Goal: Information Seeking & Learning: Compare options

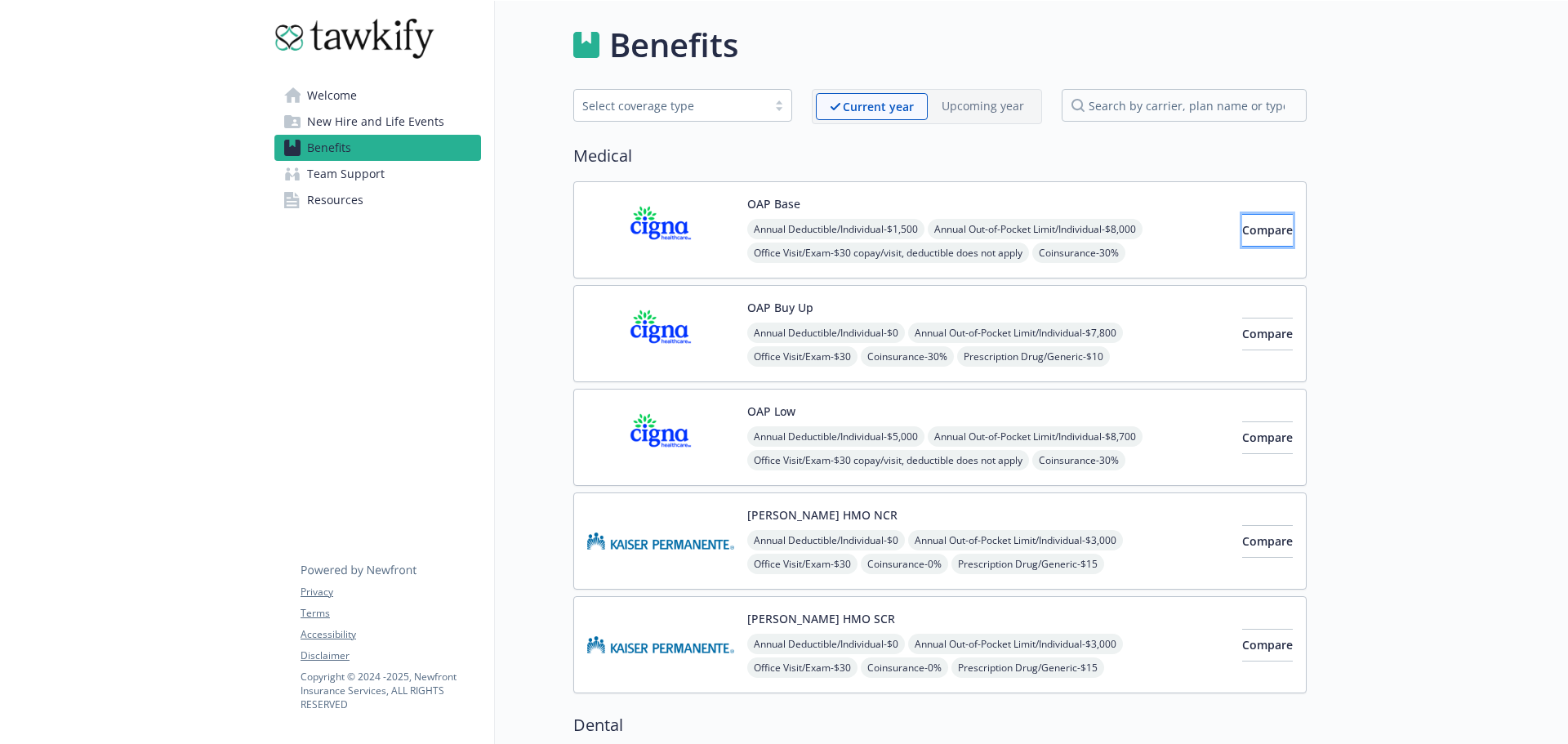
click at [1242, 223] on span "Compare" at bounding box center [1268, 229] width 51 height 16
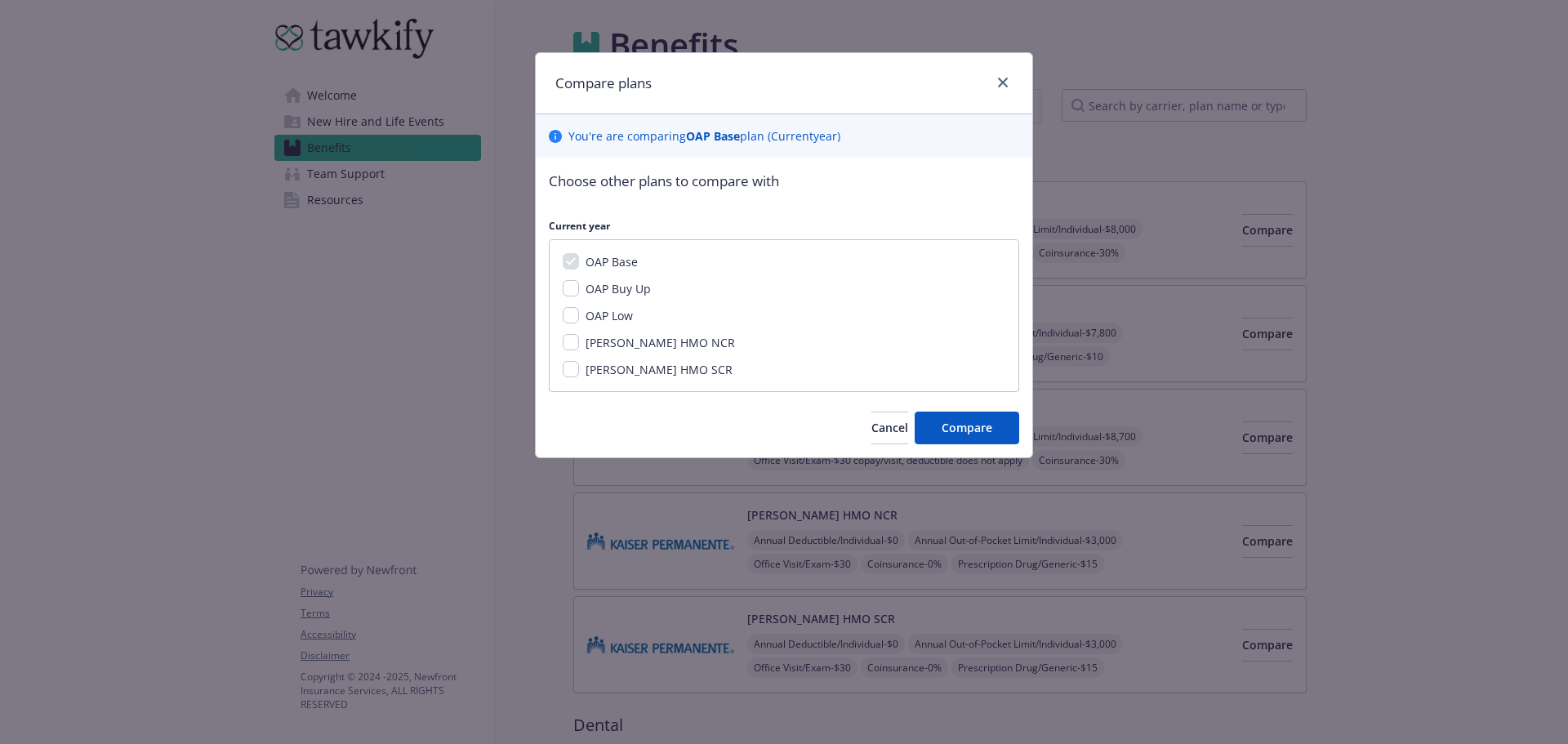
click at [614, 281] on span "OAP Buy Up" at bounding box center [619, 288] width 65 height 16
click at [579, 281] on input "OAP Buy Up" at bounding box center [571, 288] width 16 height 16
checkbox input "true"
click at [608, 313] on span "OAP Low" at bounding box center [610, 315] width 47 height 16
click at [579, 313] on input "OAP Low" at bounding box center [571, 315] width 16 height 16
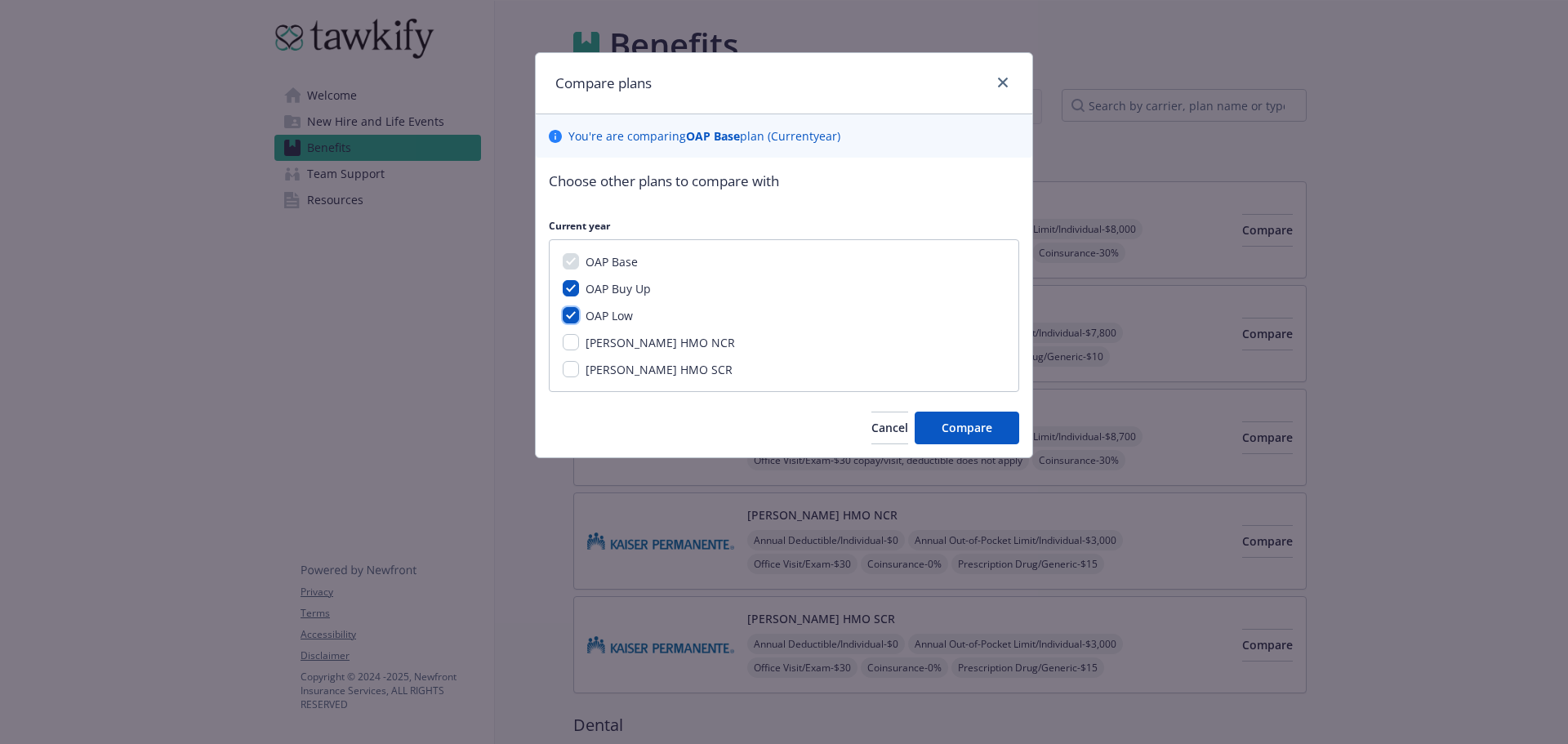
checkbox input "true"
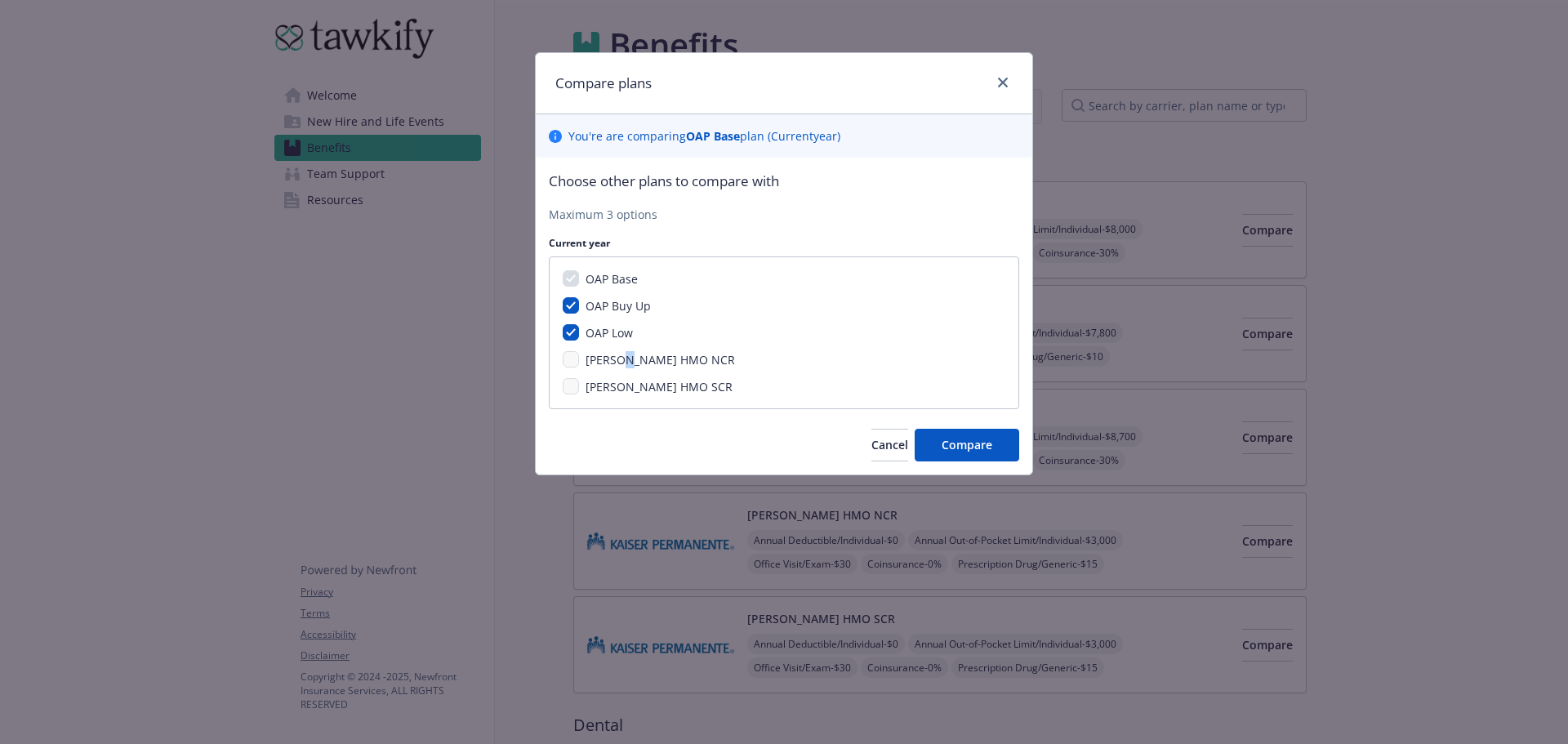
drag, startPoint x: 620, startPoint y: 354, endPoint x: 620, endPoint y: 364, distance: 10.0
click at [620, 355] on span "[PERSON_NAME] HMO NCR" at bounding box center [660, 359] width 150 height 16
click at [624, 379] on span "[PERSON_NAME] HMO SCR" at bounding box center [660, 386] width 147 height 16
click at [644, 364] on span "[PERSON_NAME] HMO NCR" at bounding box center [660, 359] width 150 height 16
click at [633, 390] on span "[PERSON_NAME] HMO SCR" at bounding box center [660, 386] width 147 height 16
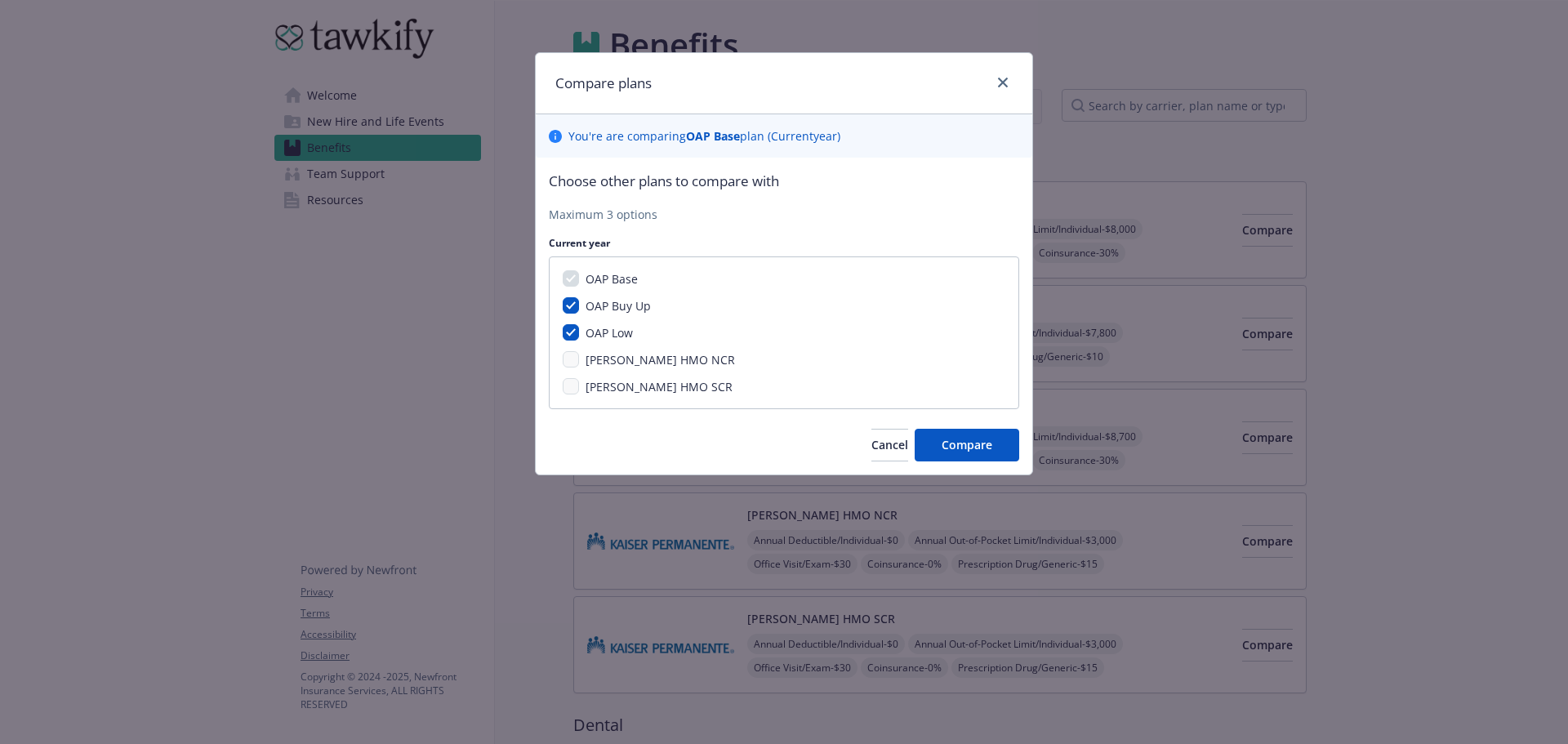
click at [583, 387] on div "[PERSON_NAME] HMO SCR" at bounding box center [658, 386] width 157 height 17
click at [972, 439] on span "Compare" at bounding box center [967, 444] width 51 height 16
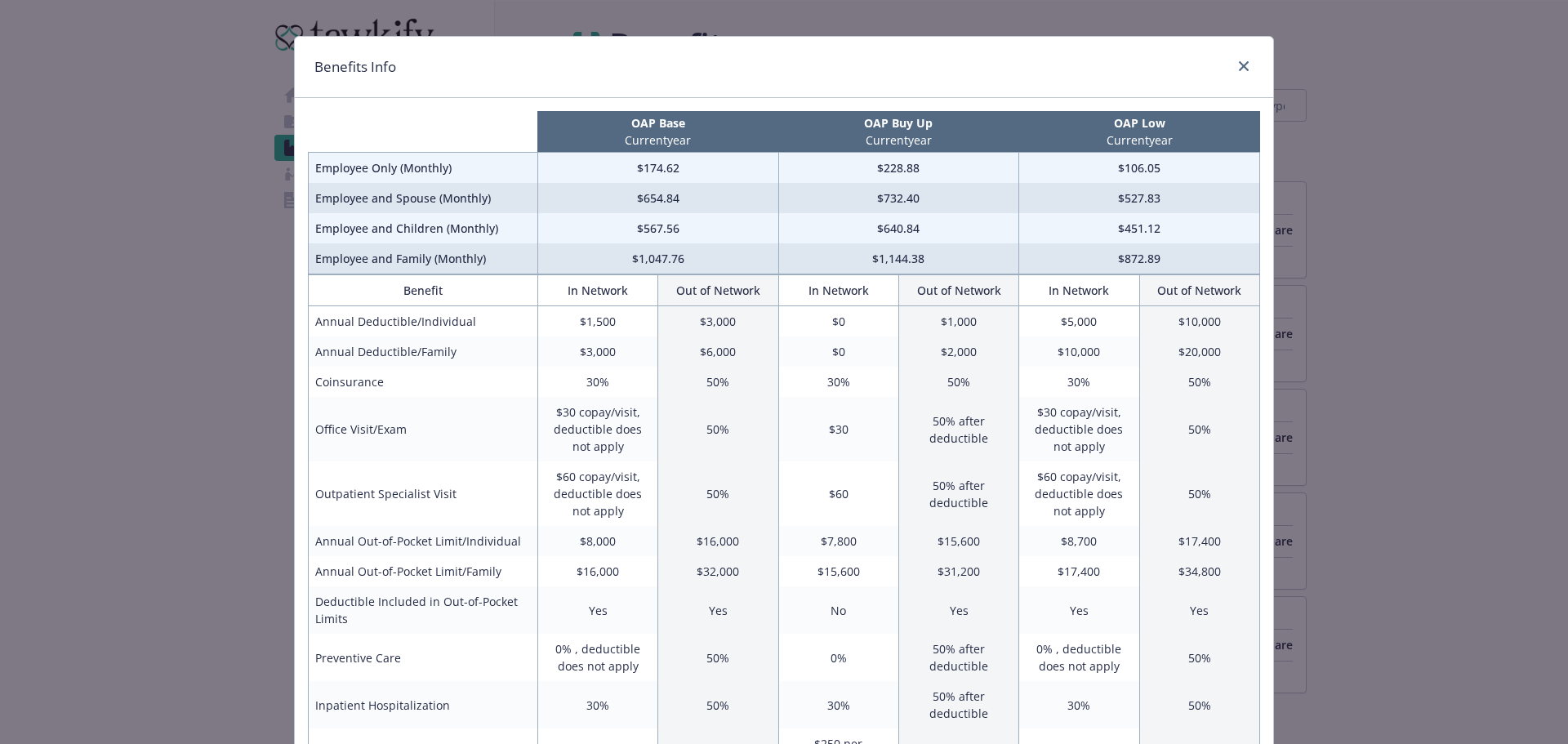
scroll to position [25, 0]
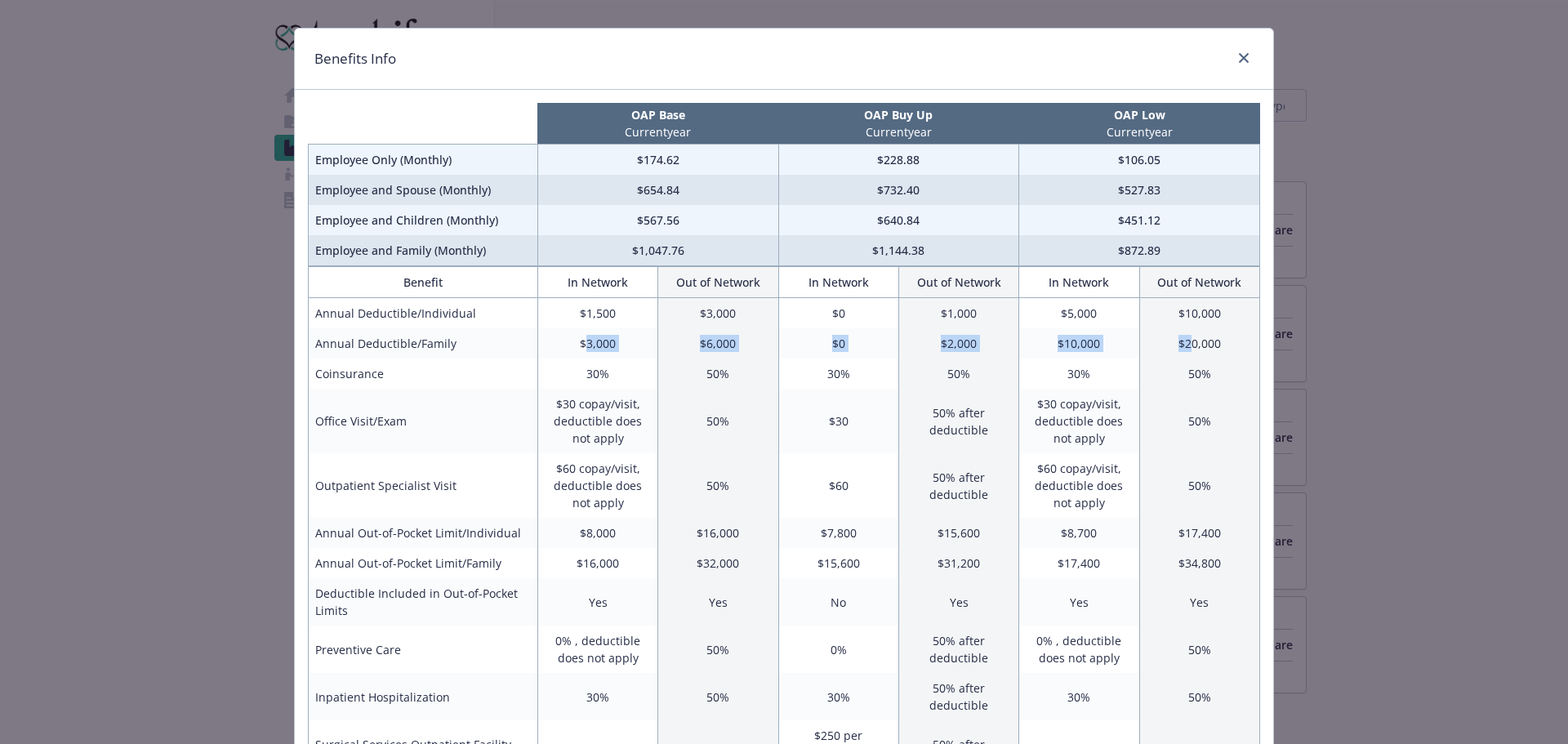
drag, startPoint x: 584, startPoint y: 346, endPoint x: 1324, endPoint y: 327, distance: 740.2
click at [1203, 331] on tr "Annual Deductible/Family $3,000 $6,000 $0 $2,000 $10,000 $20,000" at bounding box center [784, 343] width 952 height 30
click at [1404, 314] on div "Benefits Info OAP Base Current year OAP Buy Up Current year OAP Low Current yea…" at bounding box center [784, 372] width 1568 height 744
click at [1243, 47] on div "Benefits Info" at bounding box center [784, 59] width 979 height 61
click at [1248, 59] on icon "close" at bounding box center [1244, 58] width 10 height 10
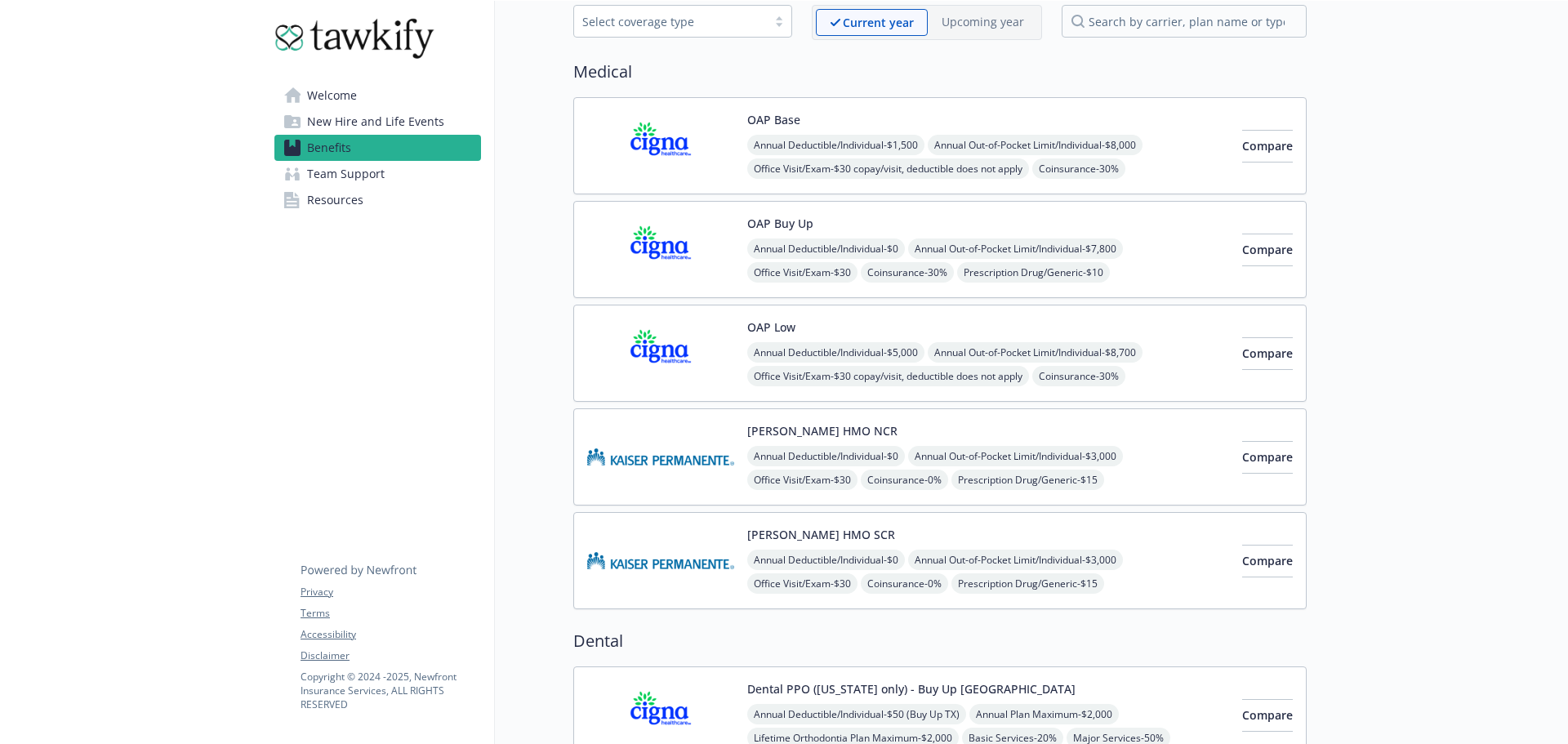
scroll to position [79, 0]
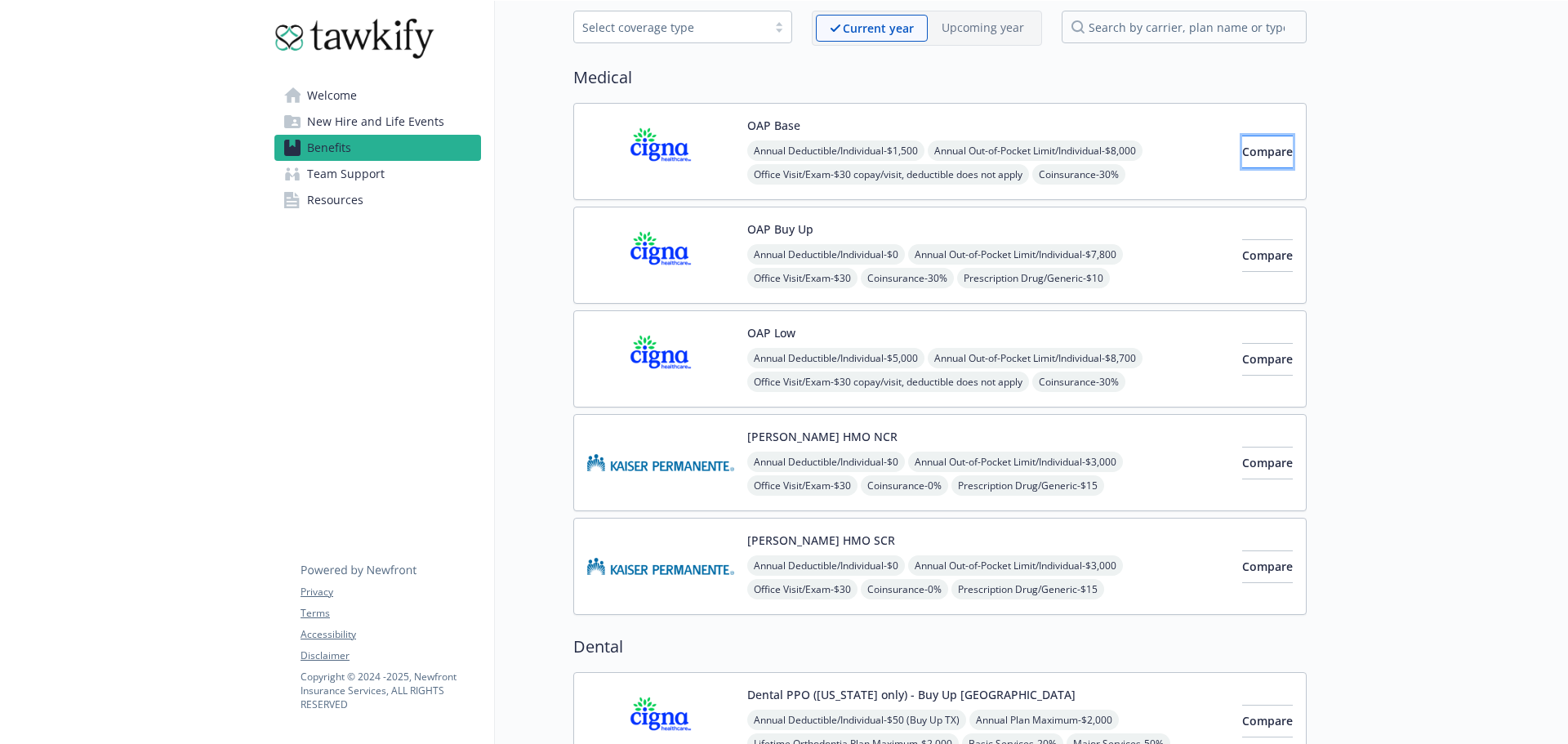
click at [1276, 156] on button "Compare" at bounding box center [1268, 152] width 51 height 33
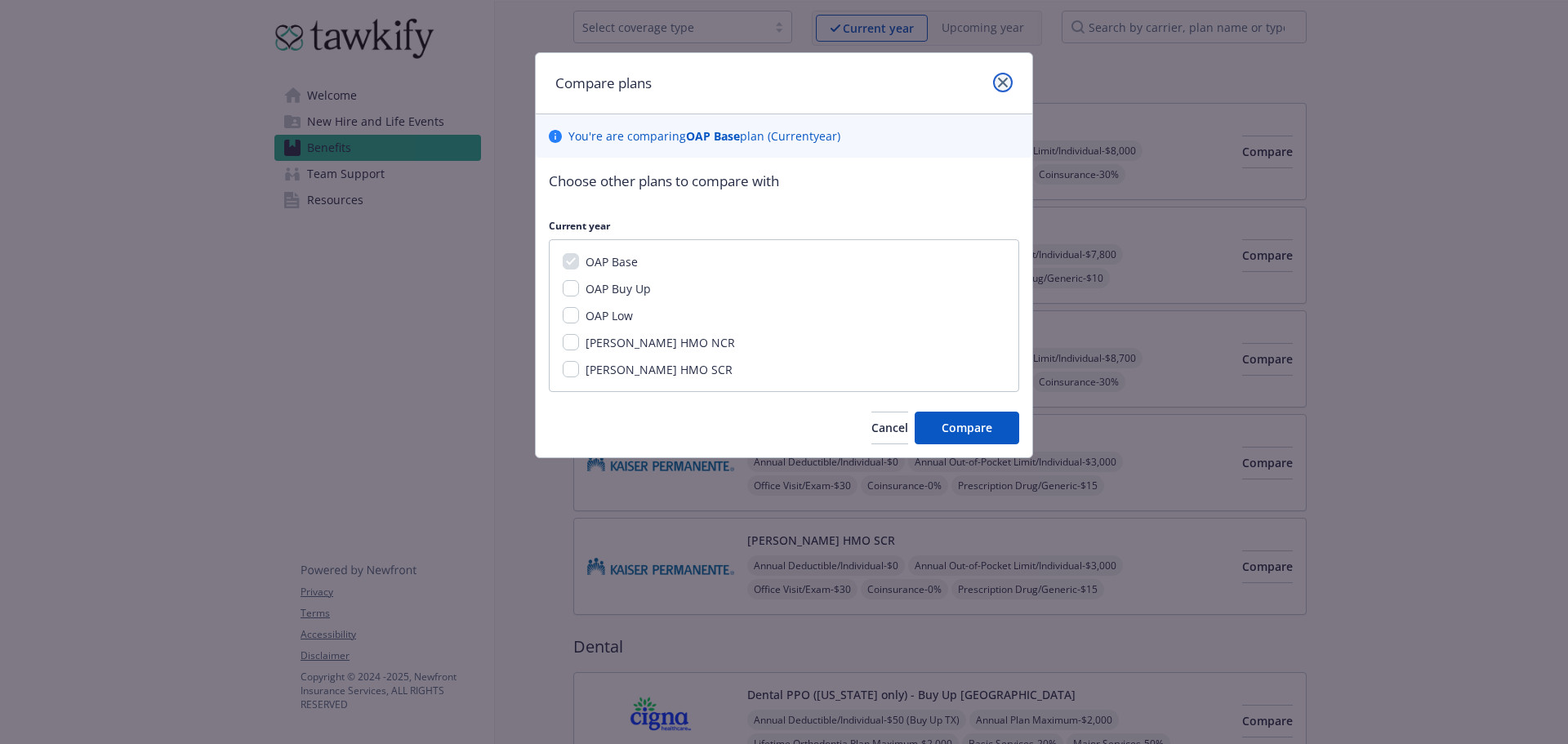
click at [1001, 83] on icon "close" at bounding box center [1003, 83] width 10 height 10
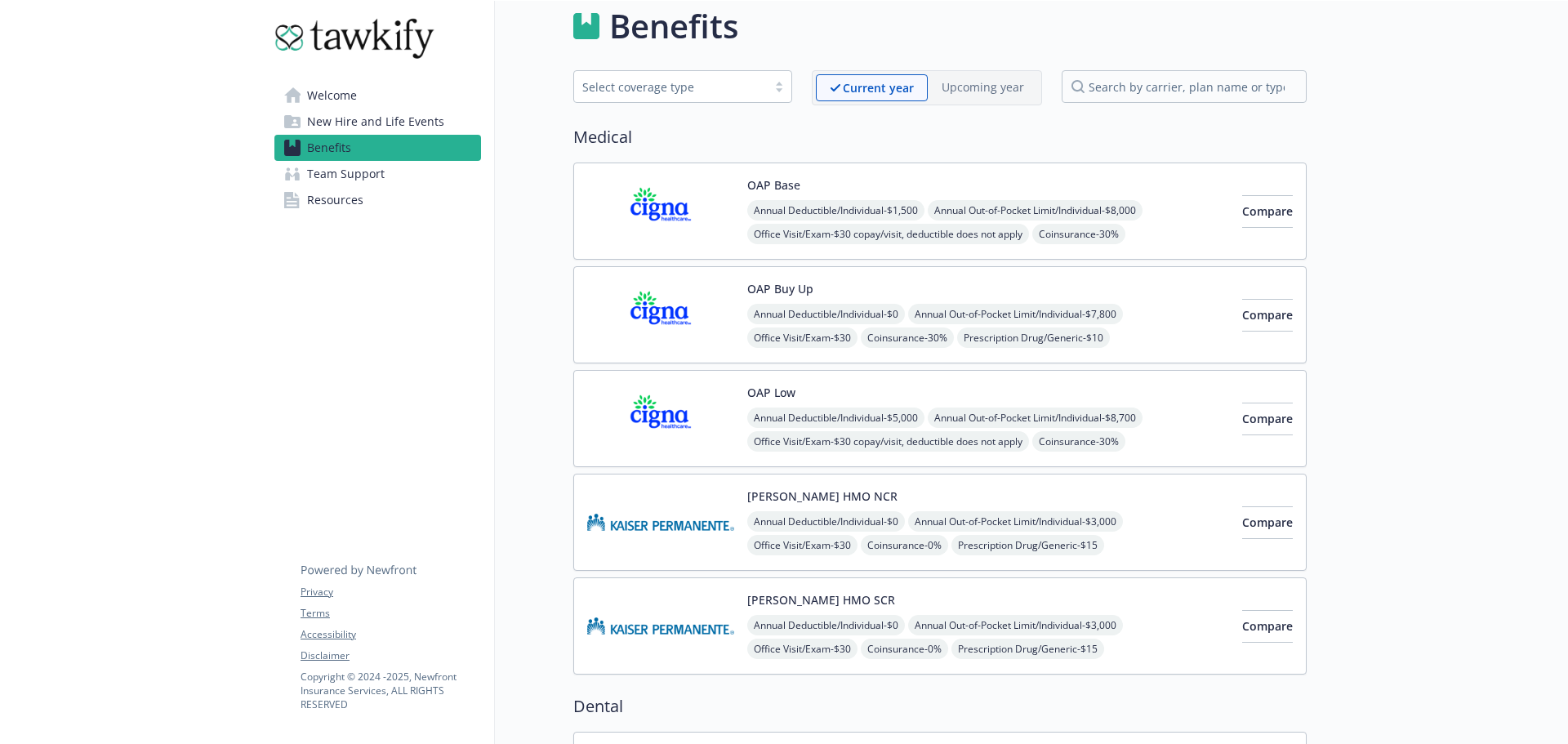
scroll to position [0, 0]
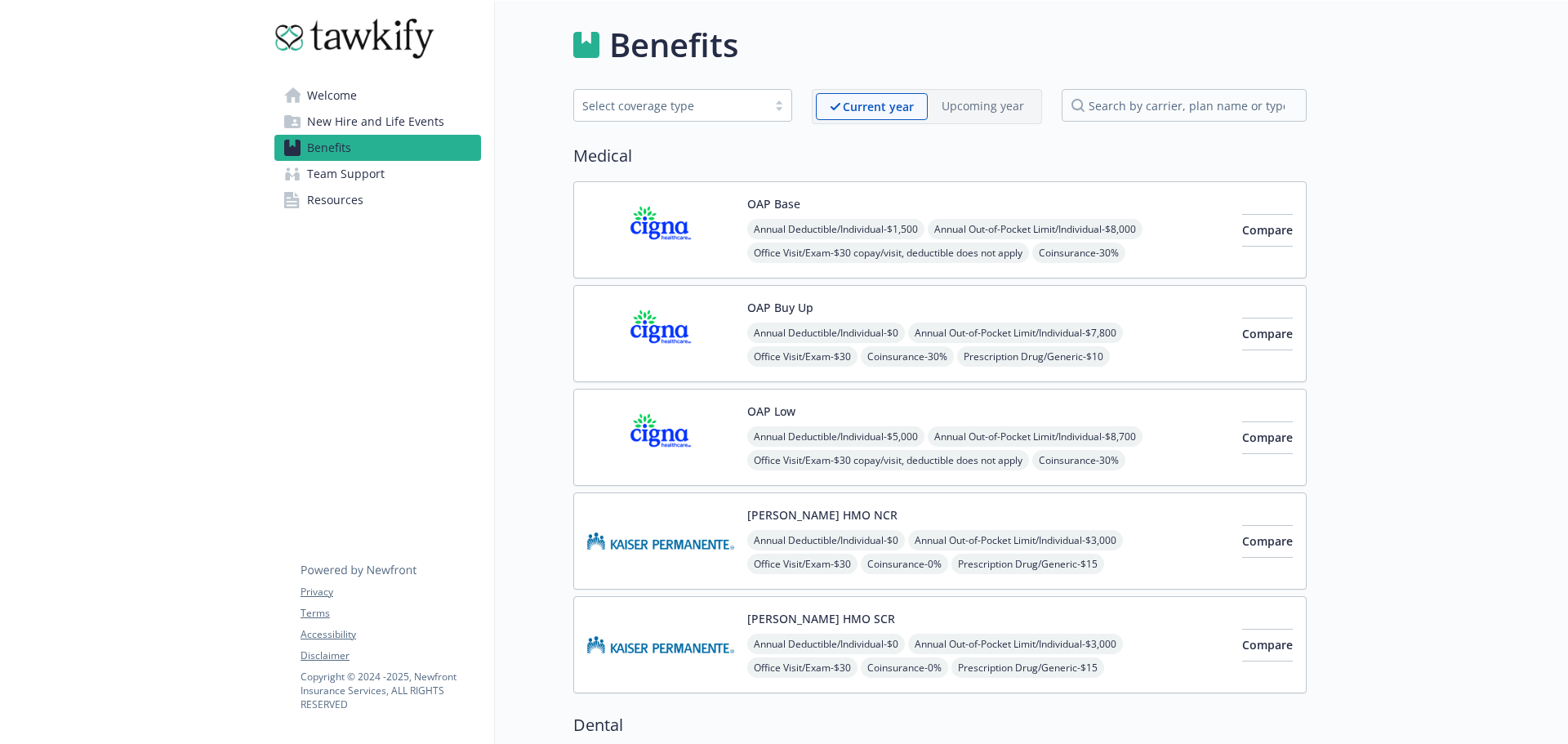
click at [361, 32] on img at bounding box center [358, 38] width 169 height 49
click at [322, 99] on span "Welcome" at bounding box center [331, 96] width 50 height 26
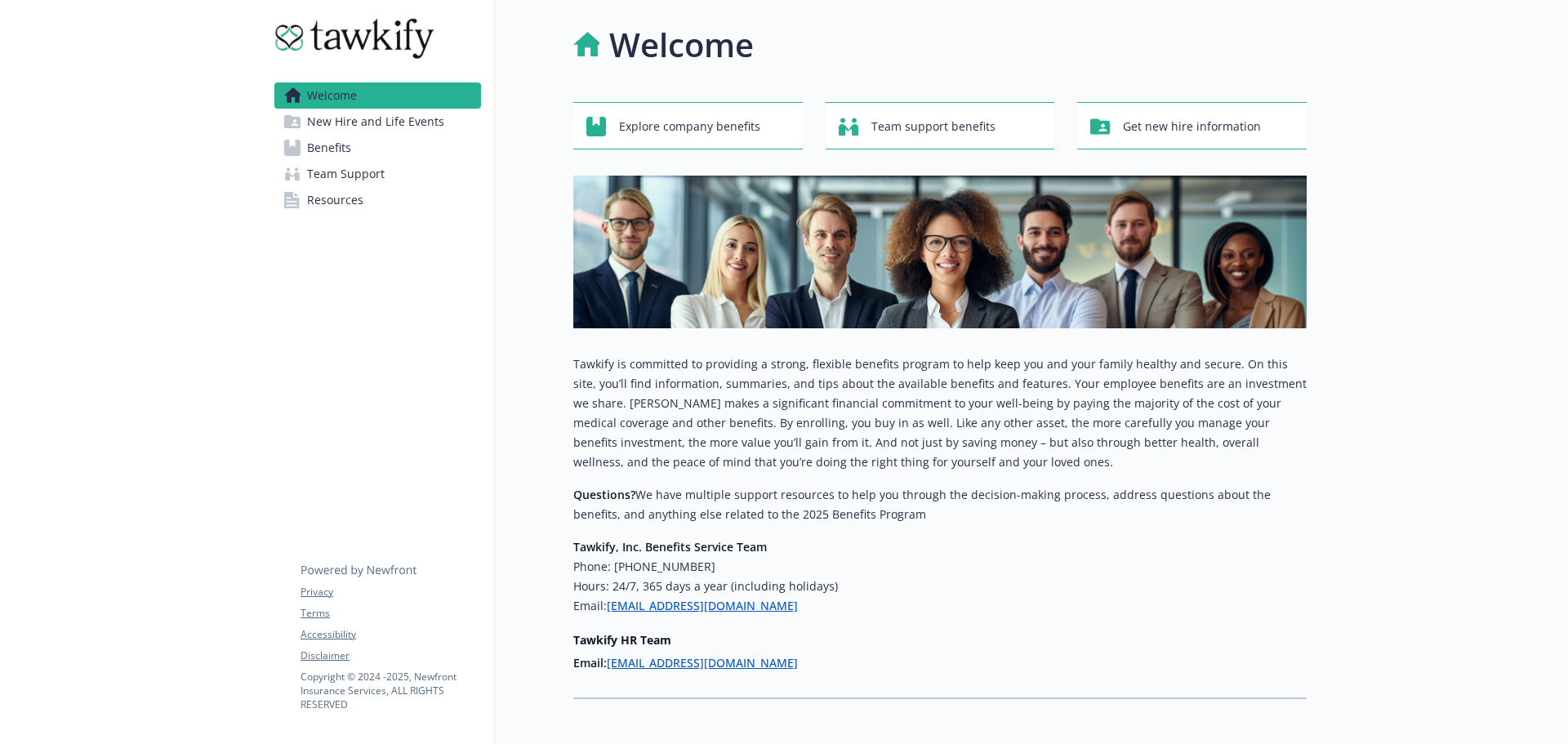
click at [412, 144] on link "Benefits" at bounding box center [377, 148] width 206 height 26
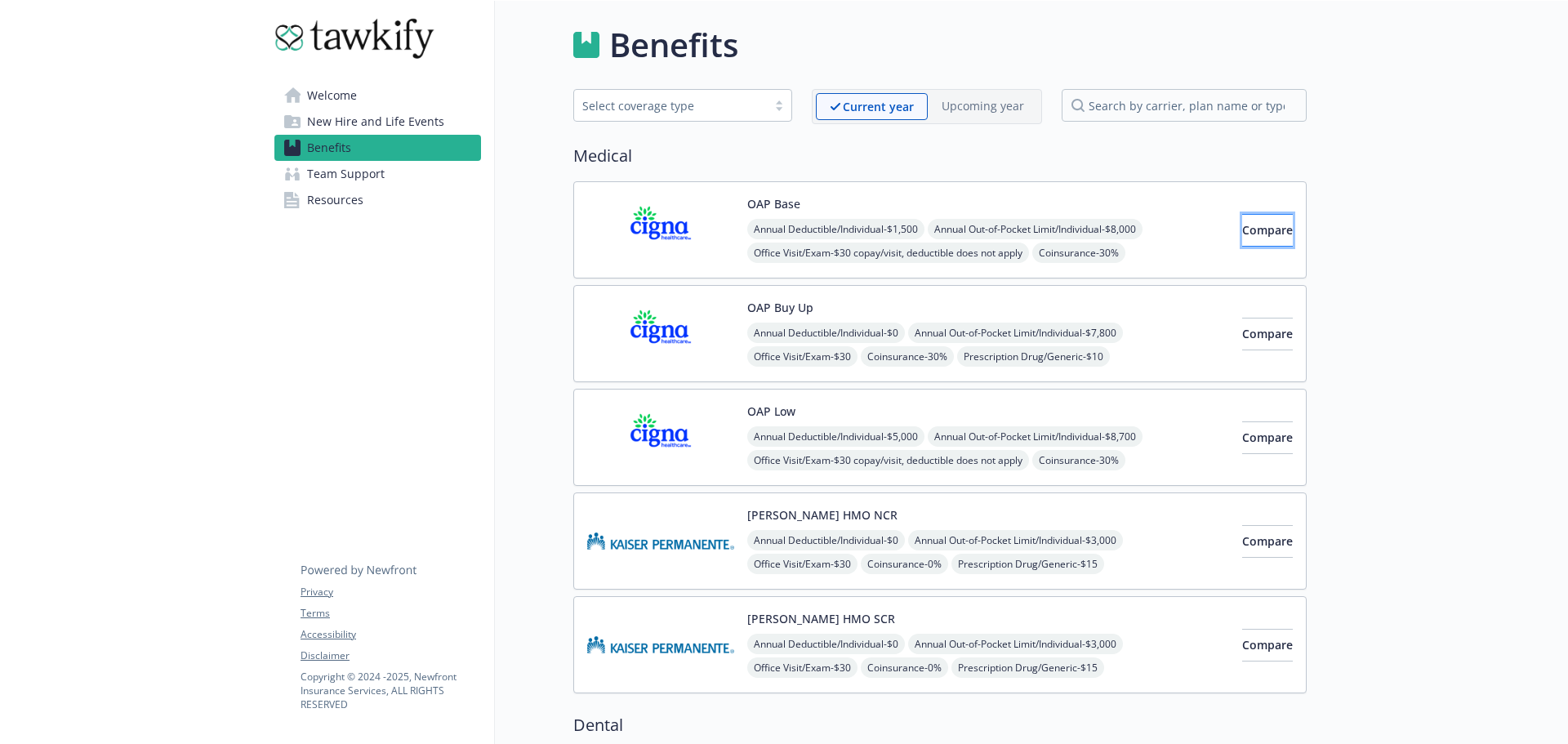
click at [1246, 229] on span "Compare" at bounding box center [1268, 229] width 51 height 16
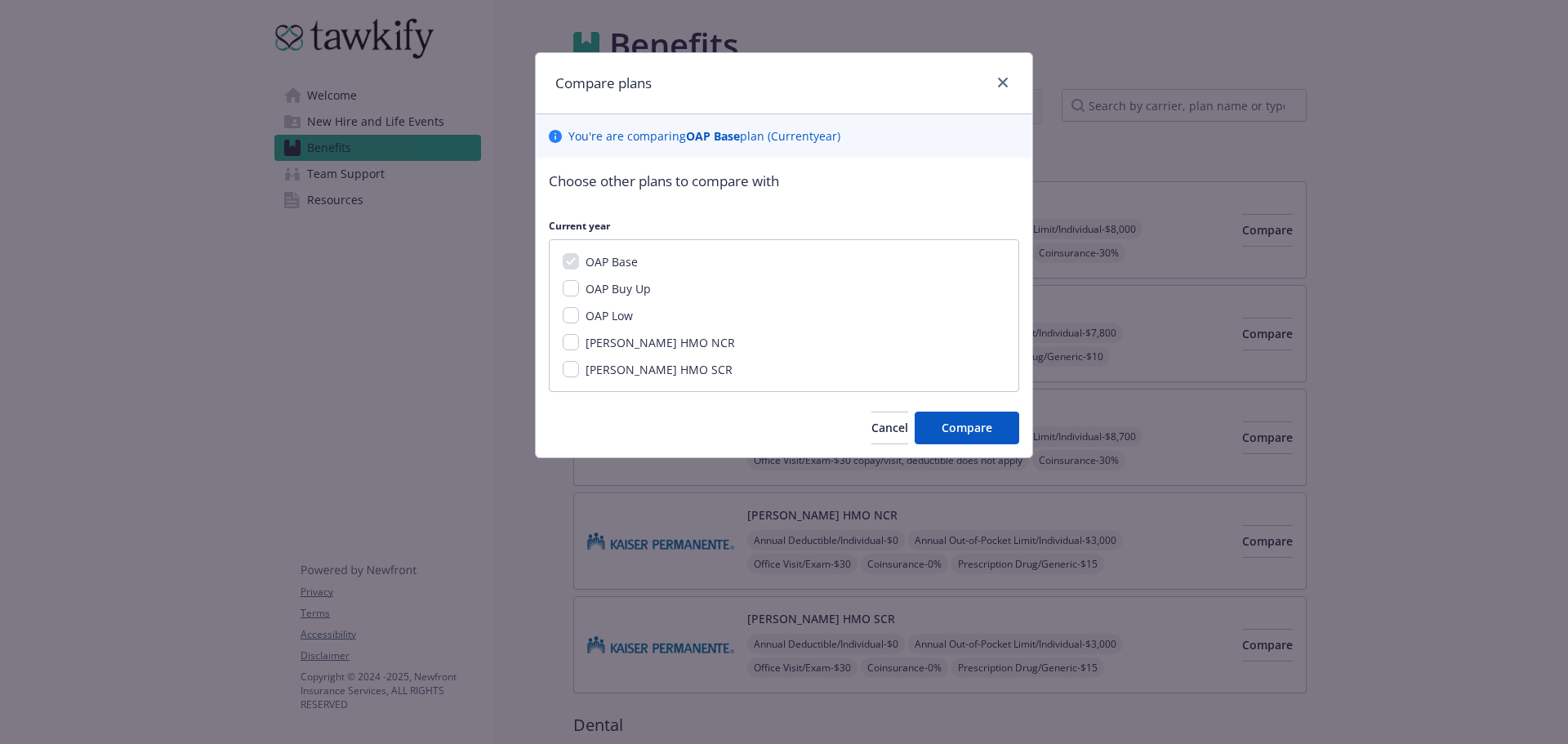
click at [615, 291] on span "OAP Buy Up" at bounding box center [619, 288] width 65 height 16
click at [579, 291] on input "OAP Buy Up" at bounding box center [571, 288] width 16 height 16
checkbox input "true"
click at [612, 318] on span "OAP Low" at bounding box center [610, 315] width 47 height 16
click at [579, 318] on input "OAP Low" at bounding box center [571, 315] width 16 height 16
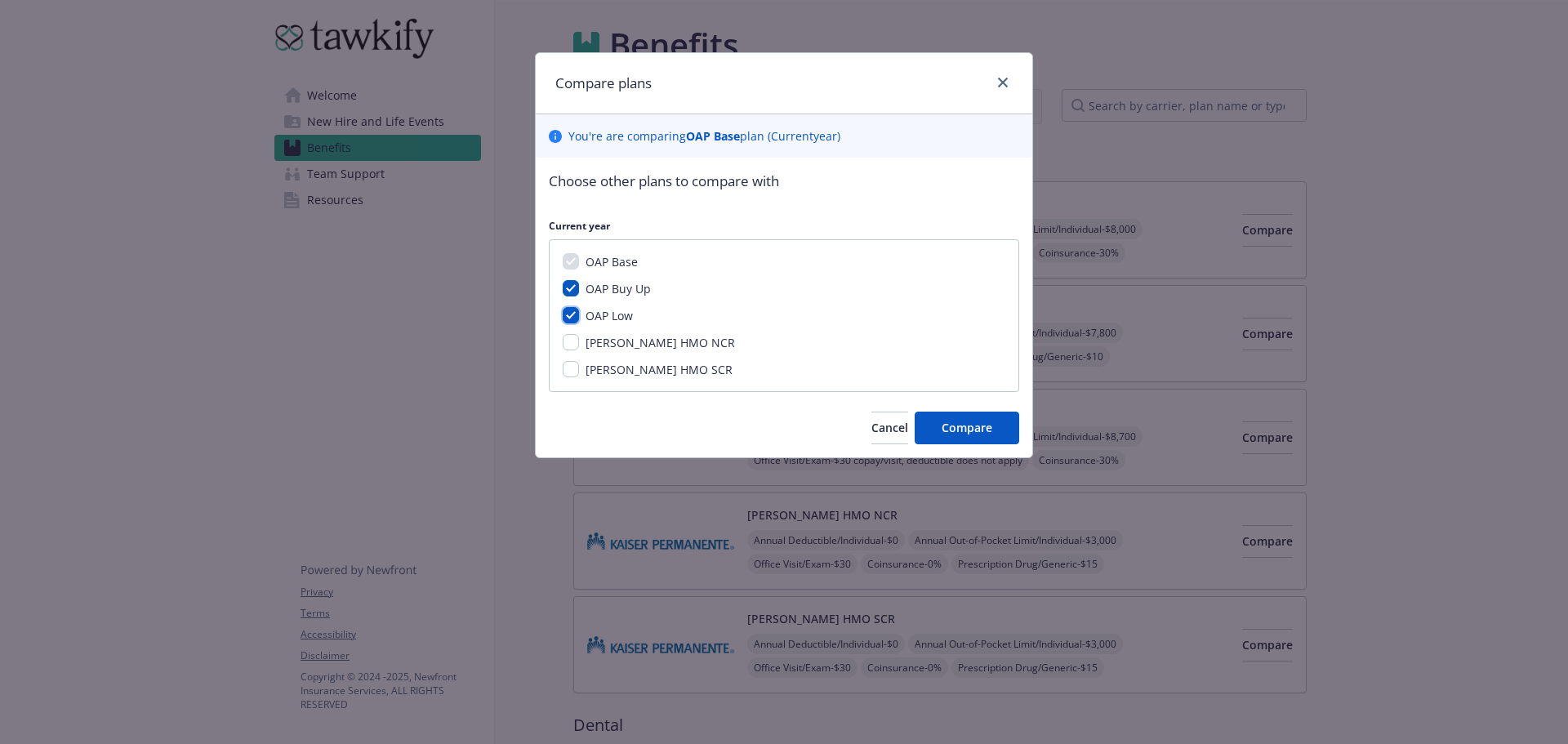
checkbox input "true"
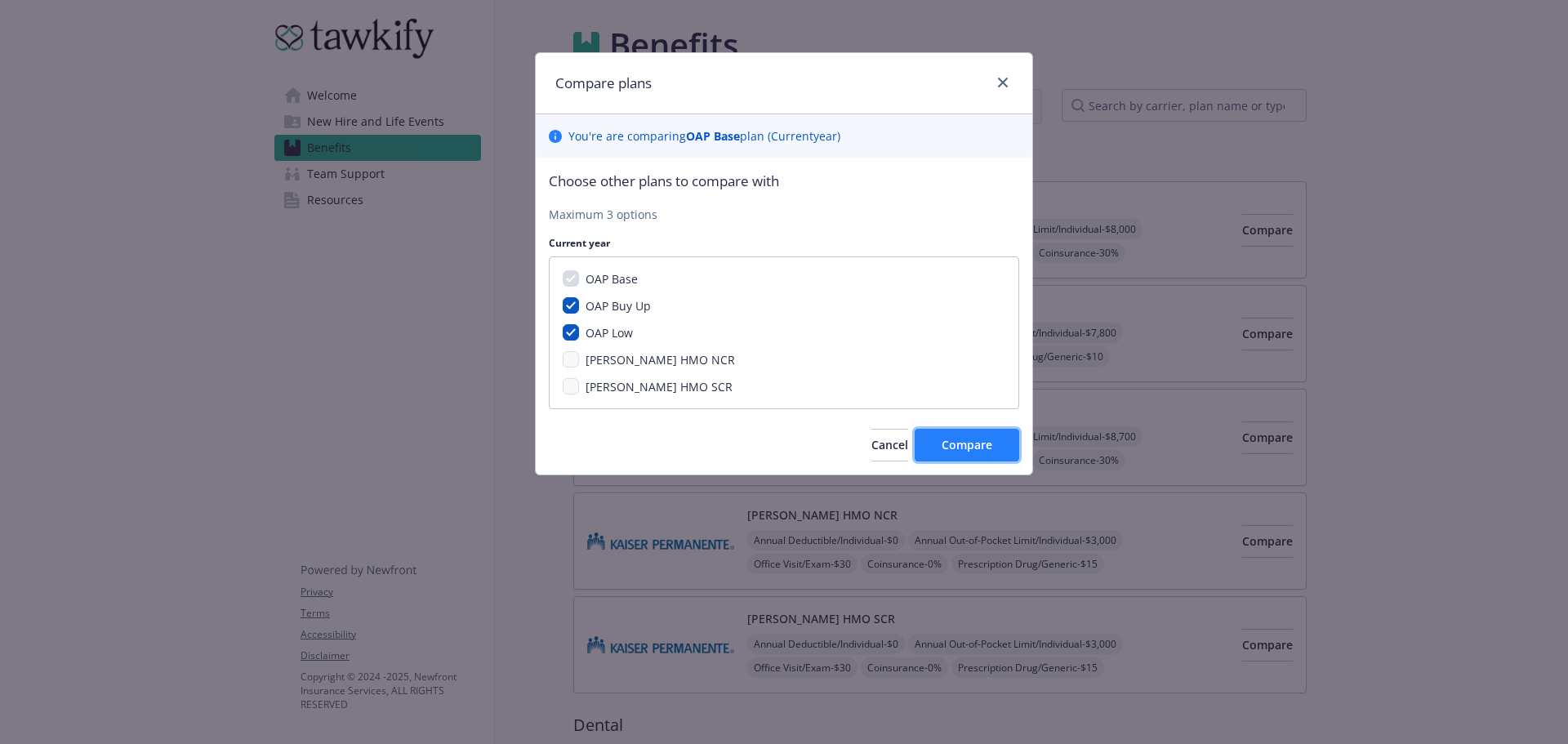
click at [994, 449] on button "Compare" at bounding box center [967, 445] width 105 height 33
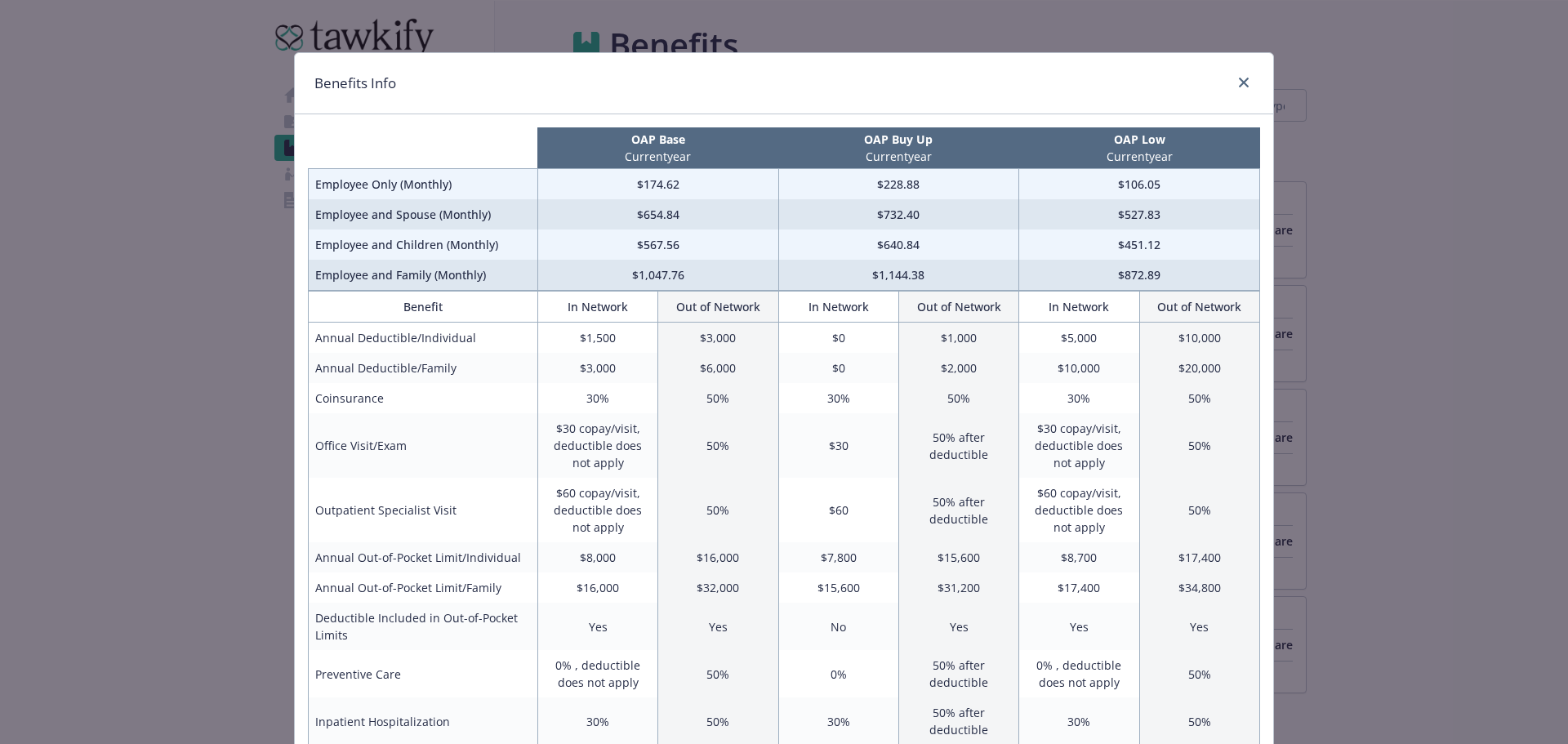
click at [1259, 77] on div "Benefits Info" at bounding box center [784, 83] width 979 height 61
click at [1238, 90] on link "close" at bounding box center [1244, 83] width 20 height 20
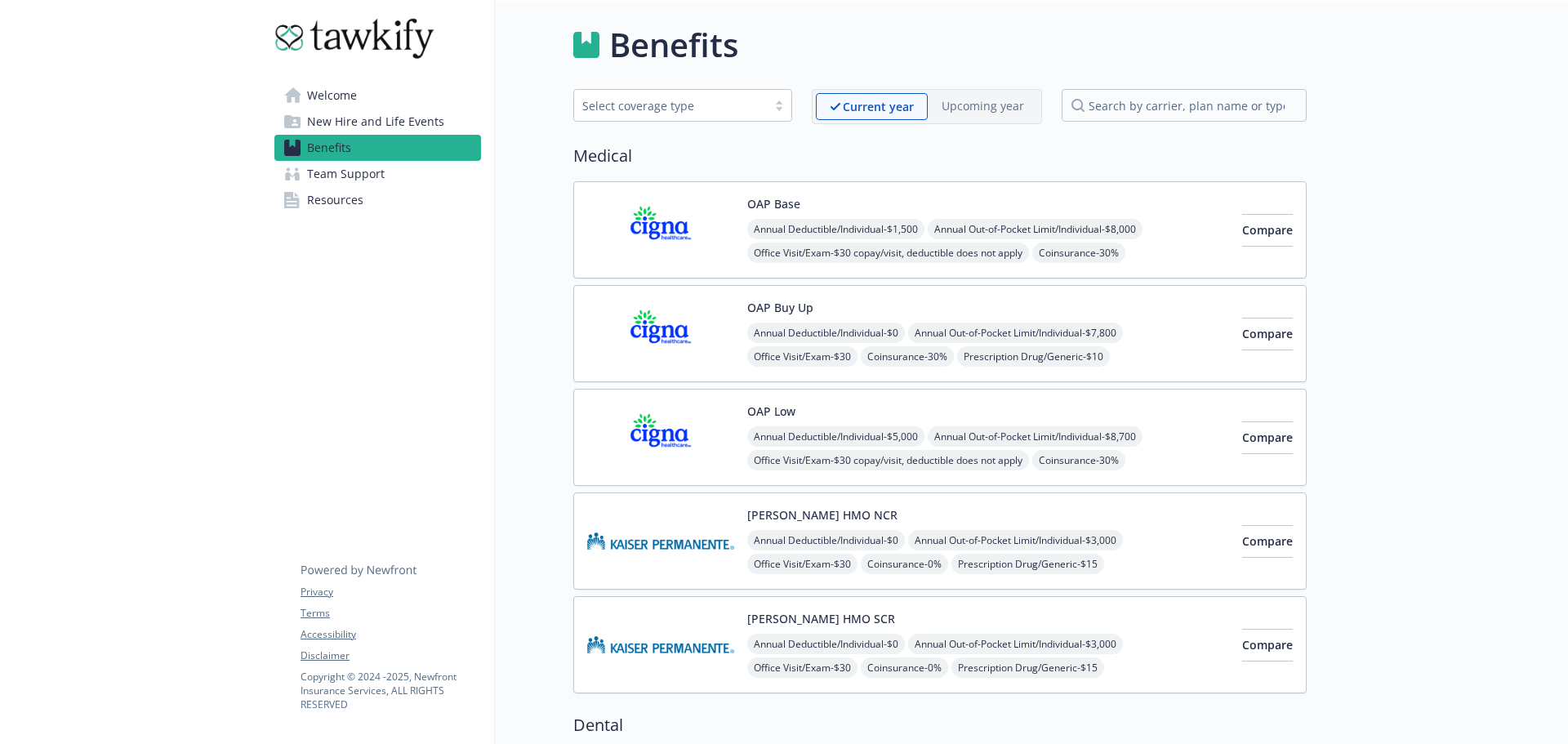
click at [347, 91] on span "Welcome" at bounding box center [331, 96] width 50 height 26
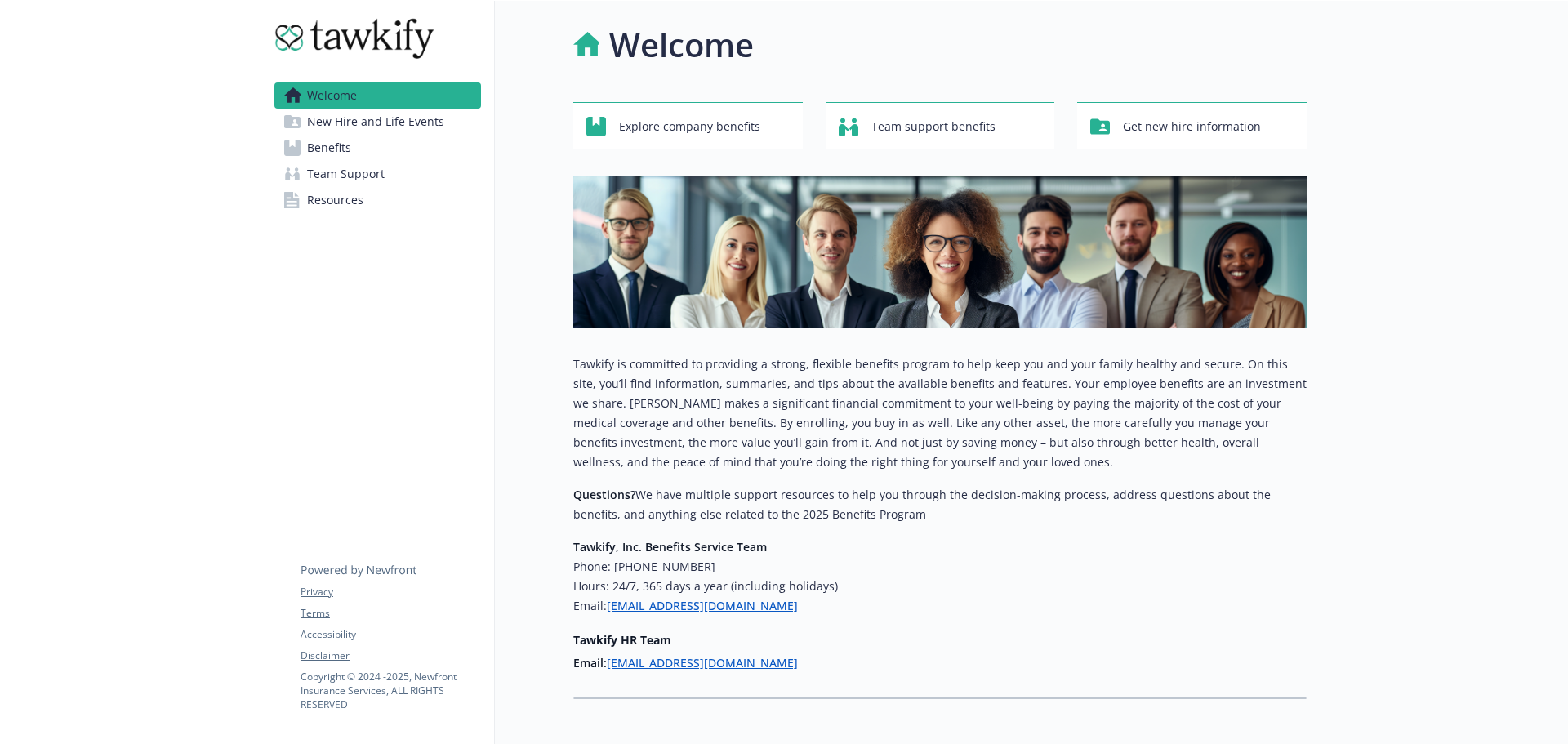
click at [359, 153] on link "Benefits" at bounding box center [377, 148] width 206 height 26
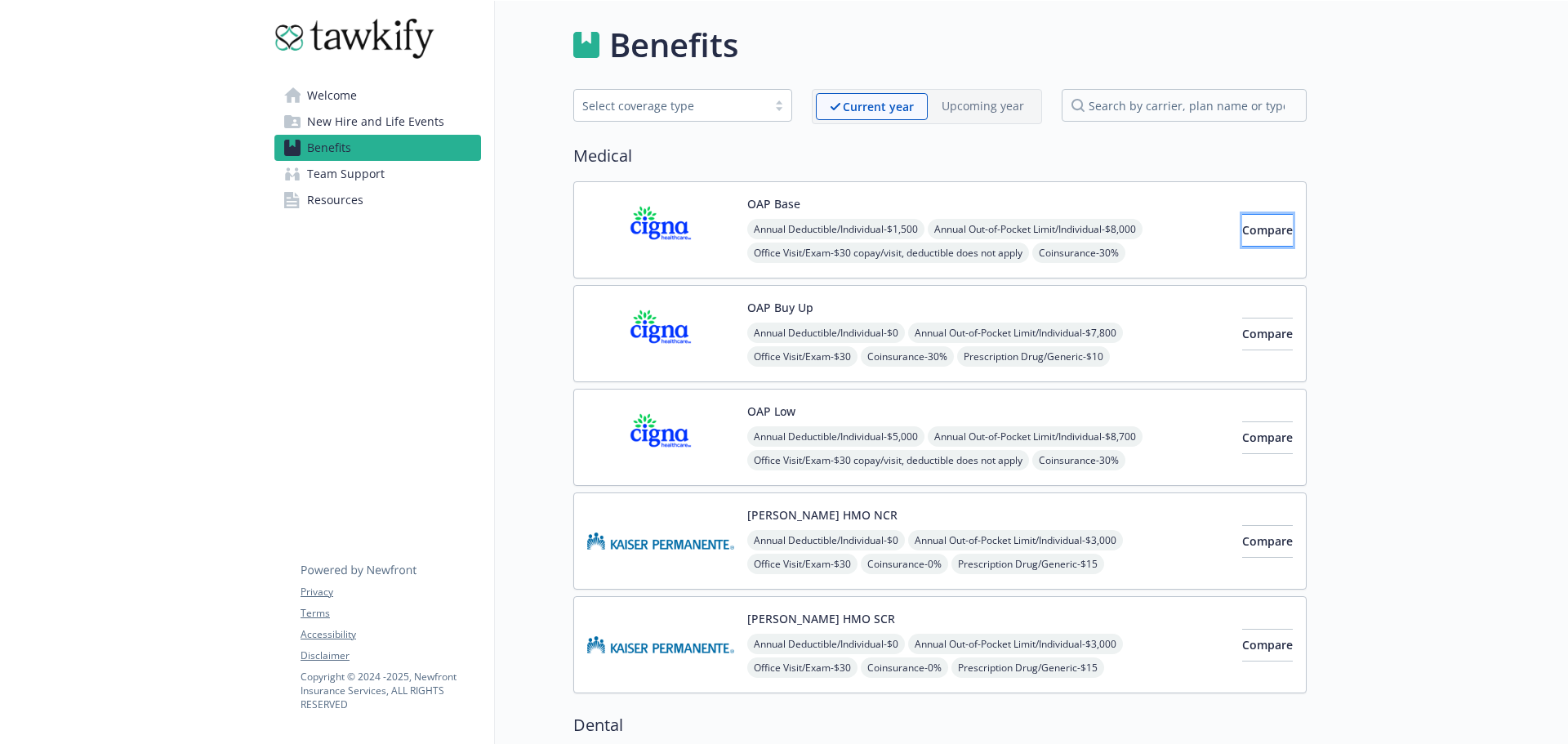
click at [1250, 231] on span "Compare" at bounding box center [1268, 229] width 51 height 16
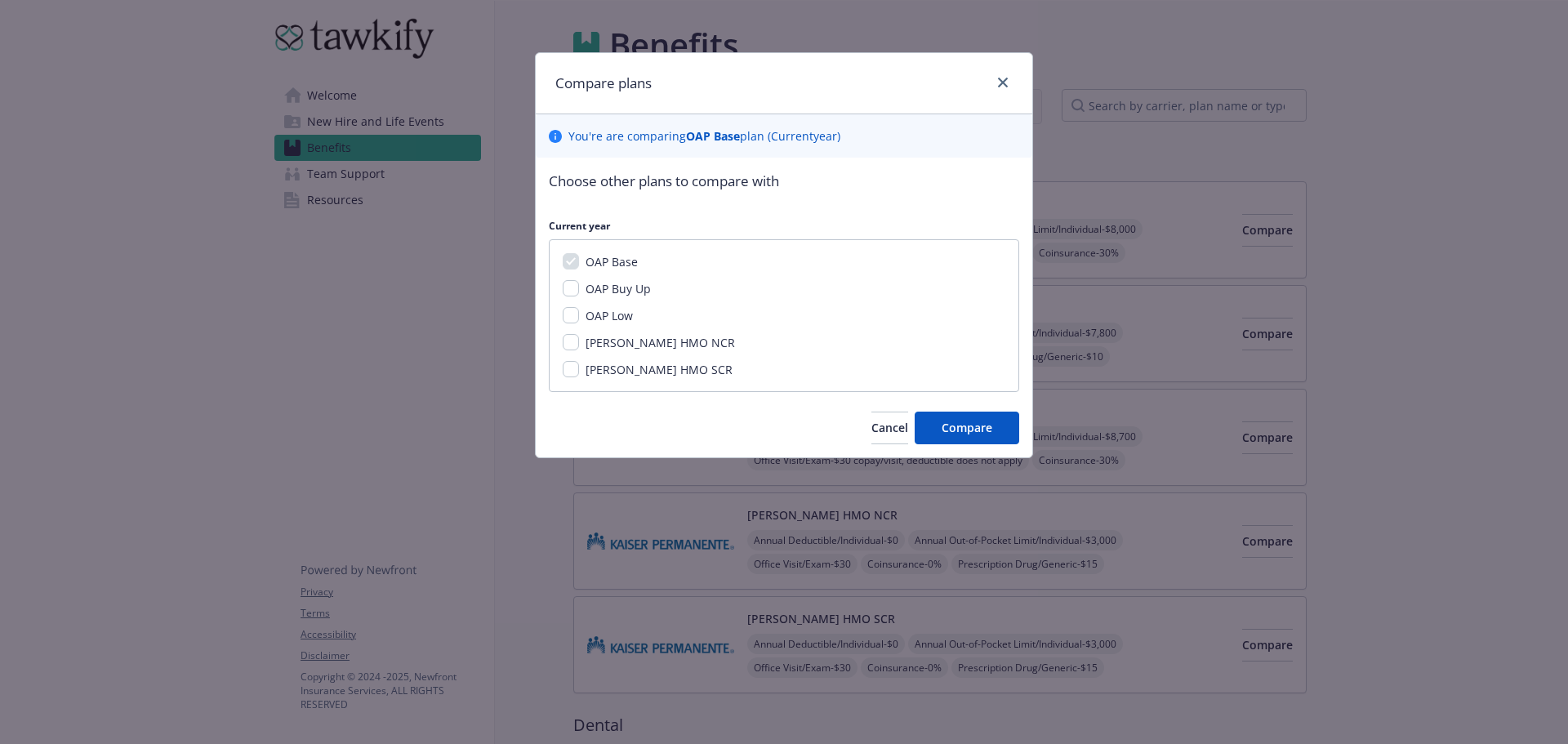
click at [591, 292] on span "OAP Buy Up" at bounding box center [619, 288] width 65 height 16
click at [579, 292] on input "OAP Buy Up" at bounding box center [571, 288] width 16 height 16
checkbox input "true"
click at [595, 322] on span "OAP Low" at bounding box center [610, 315] width 47 height 16
click at [579, 322] on input "OAP Low" at bounding box center [571, 315] width 16 height 16
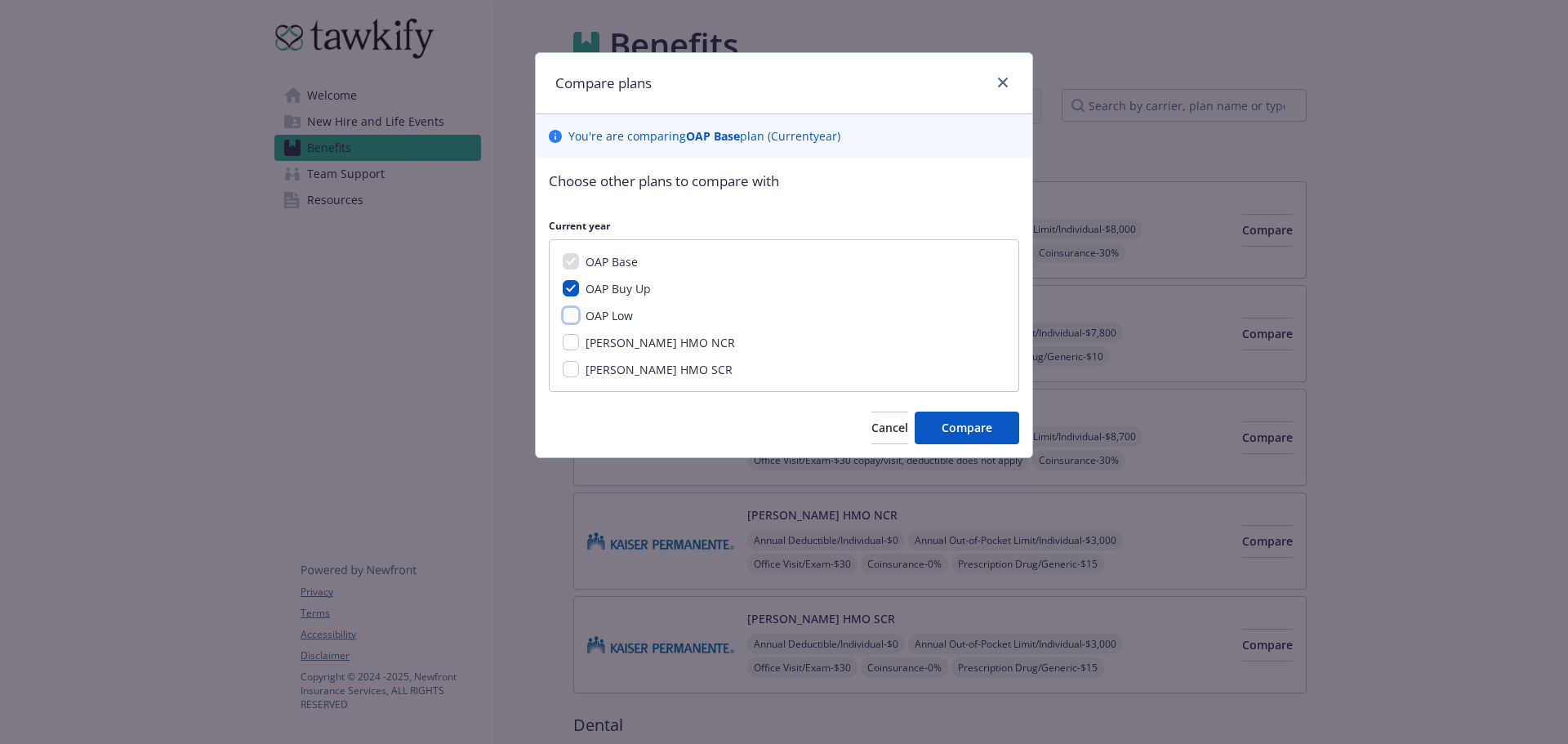
checkbox input "true"
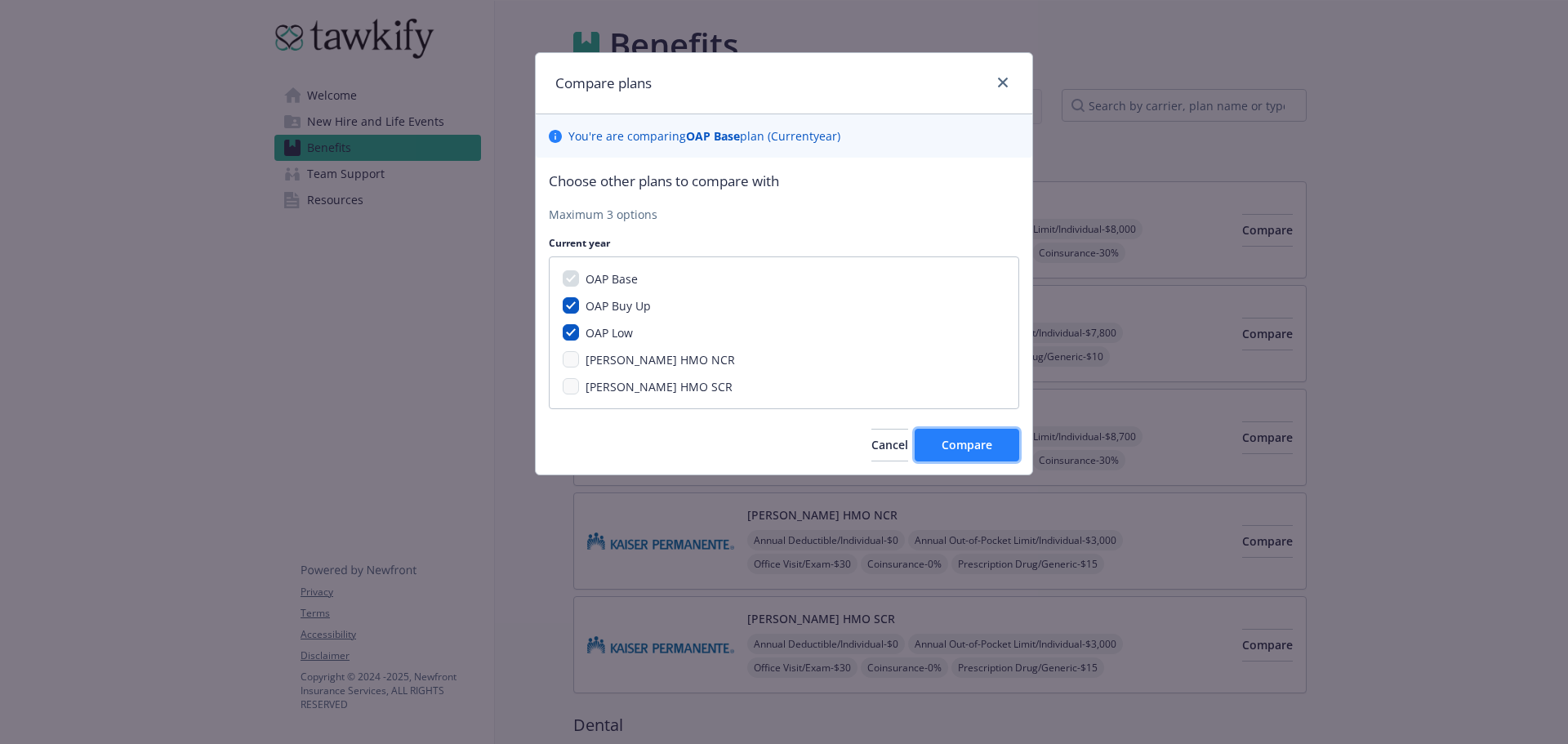
click at [988, 449] on span "Compare" at bounding box center [967, 444] width 51 height 16
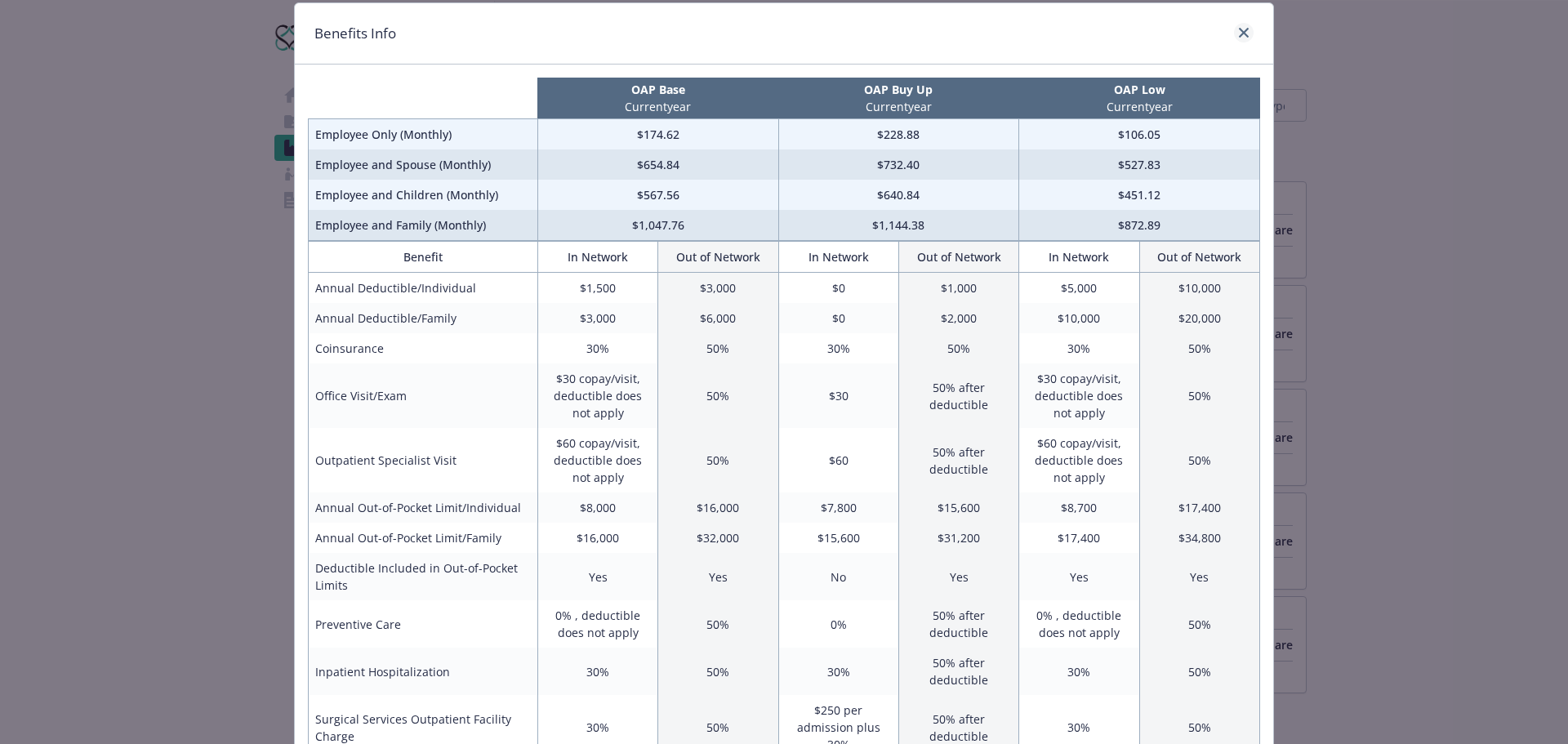
scroll to position [48, 0]
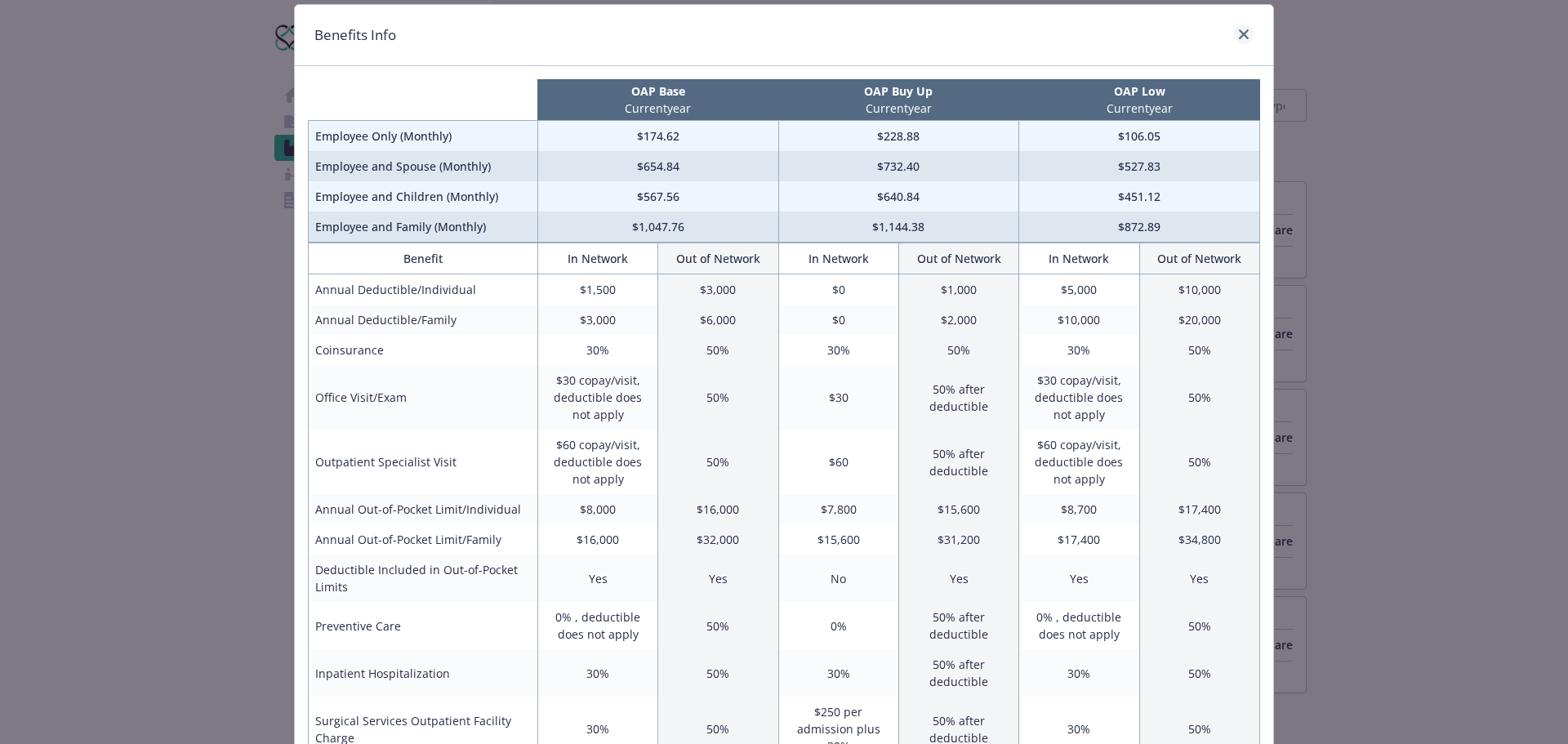
click at [1252, 32] on div "Benefits Info" at bounding box center [784, 35] width 979 height 61
click at [1254, 26] on div "Benefits Info" at bounding box center [784, 35] width 979 height 61
click at [1246, 36] on icon "close" at bounding box center [1244, 34] width 10 height 10
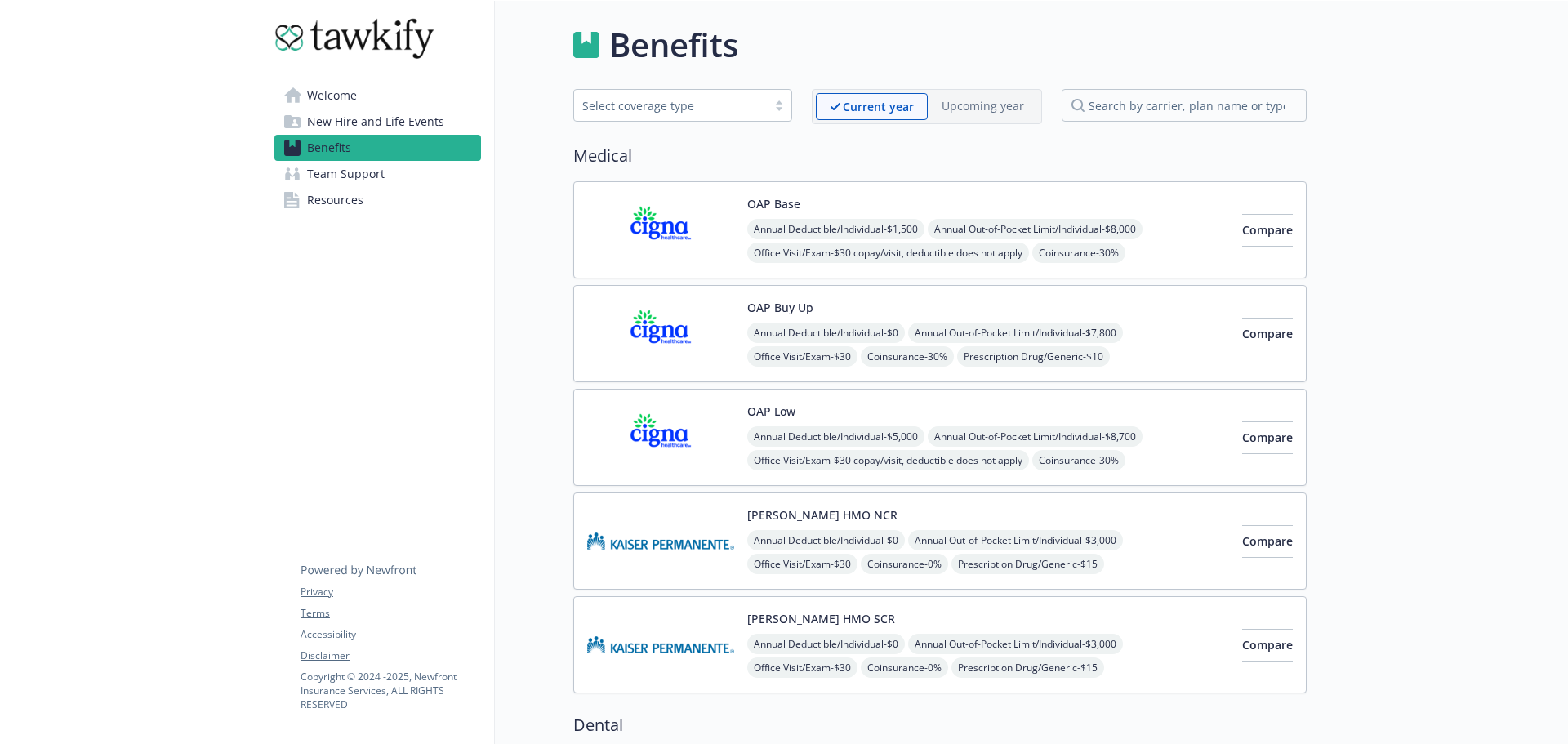
click at [381, 93] on link "Welcome" at bounding box center [377, 96] width 206 height 26
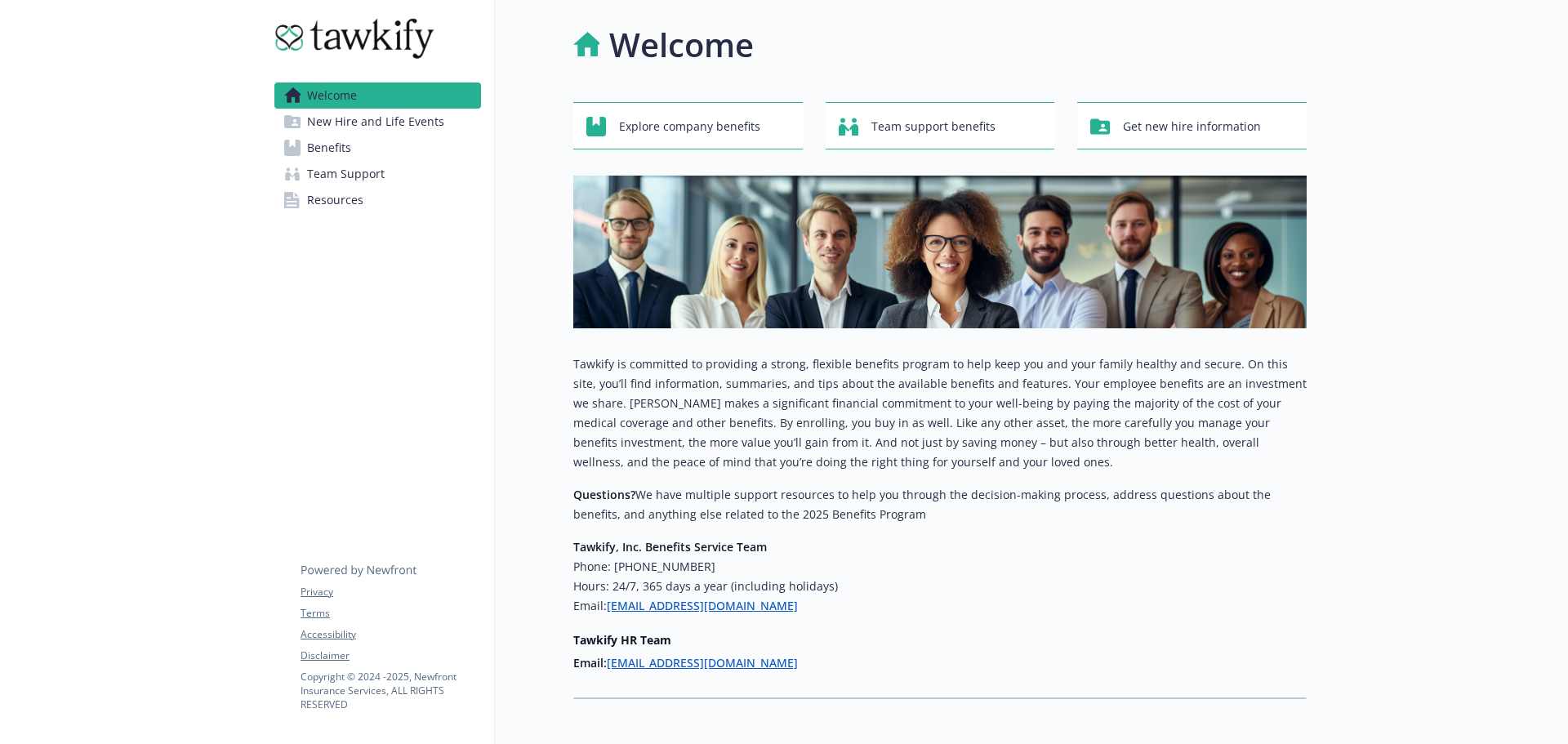
click at [369, 142] on link "Benefits" at bounding box center [377, 148] width 206 height 26
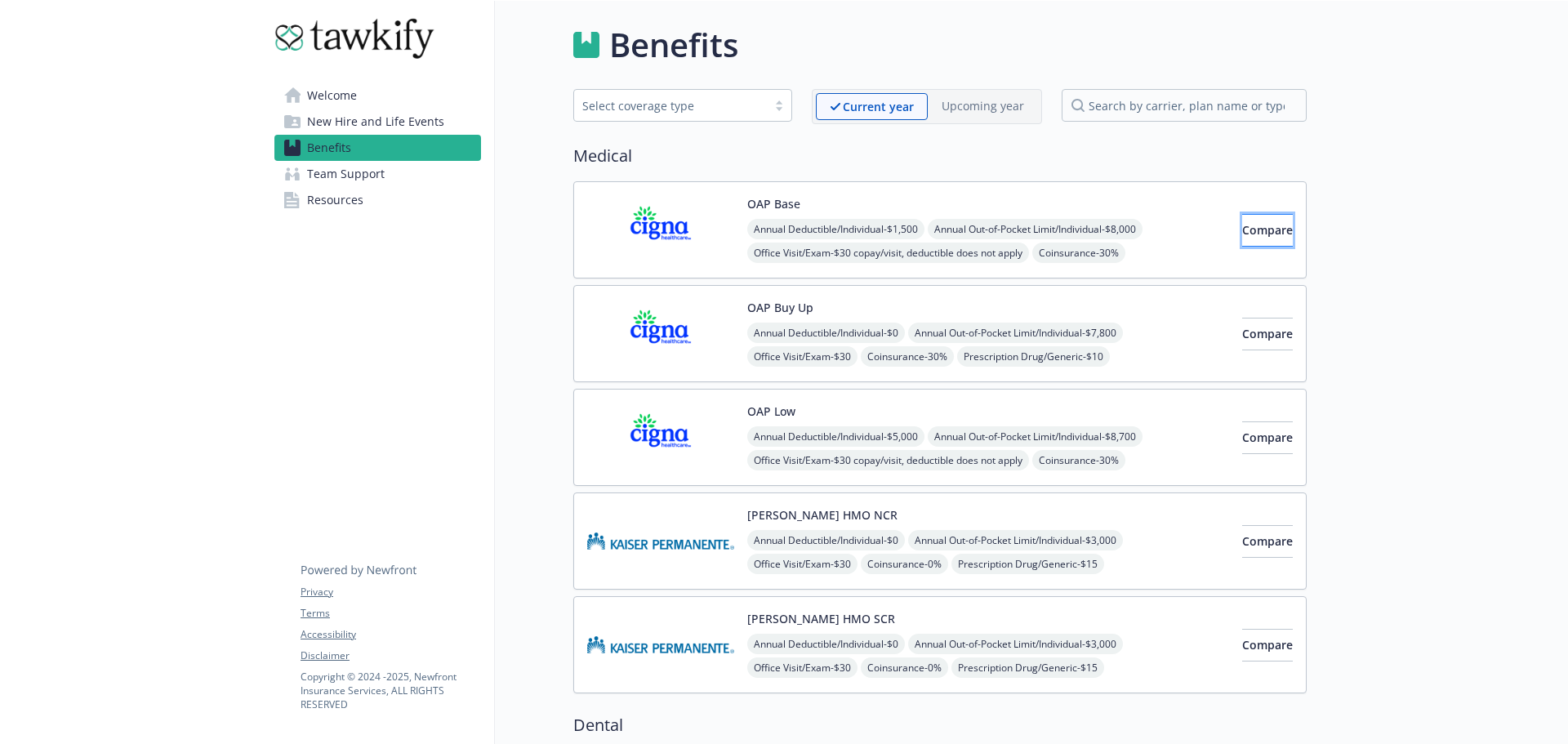
click at [1242, 237] on button "Compare" at bounding box center [1268, 230] width 51 height 33
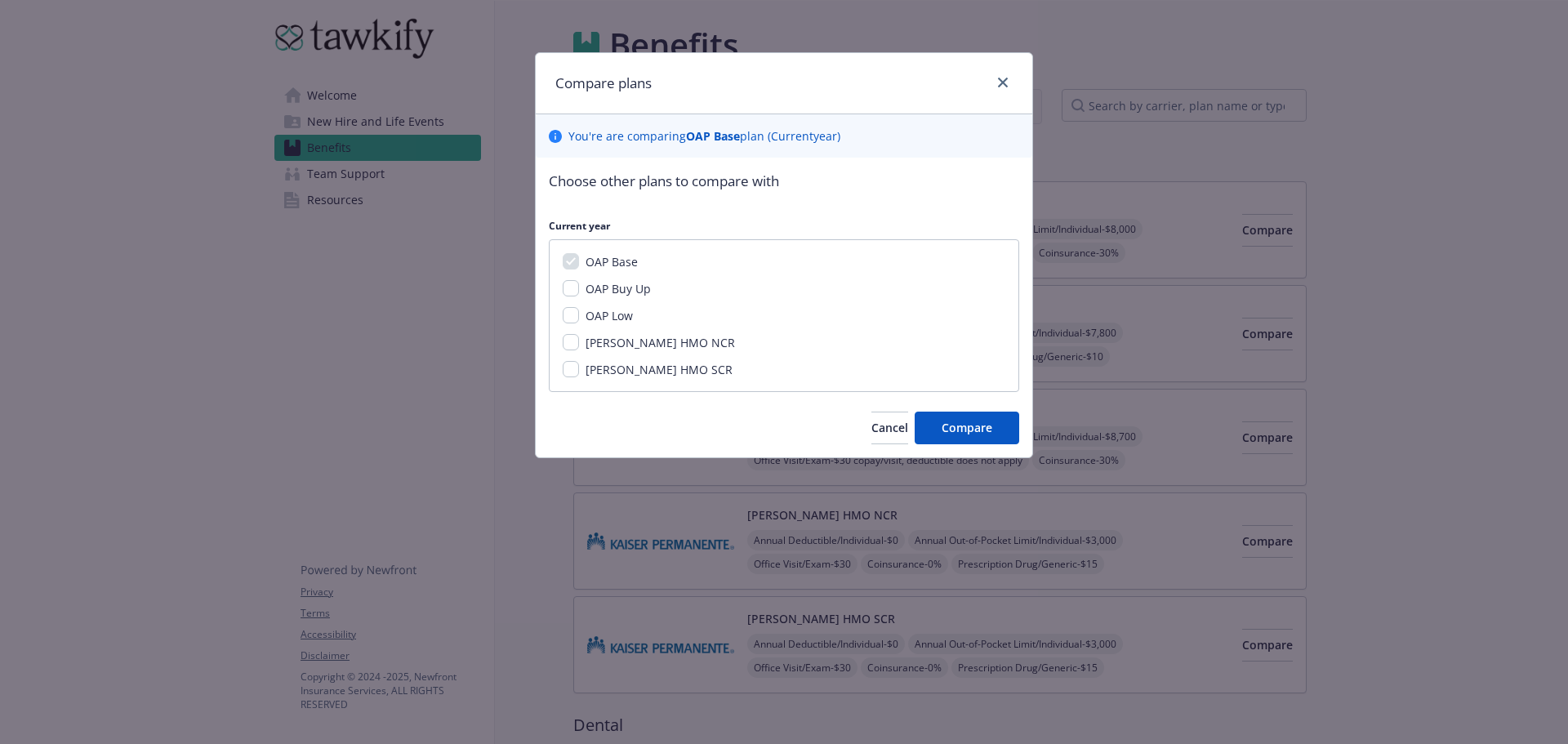
click at [615, 294] on span "OAP Buy Up" at bounding box center [619, 288] width 65 height 16
click at [579, 294] on input "OAP Buy Up" at bounding box center [571, 288] width 16 height 16
checkbox input "true"
click at [588, 311] on span "OAP Low" at bounding box center [610, 315] width 47 height 16
click at [579, 311] on input "OAP Low" at bounding box center [571, 315] width 16 height 16
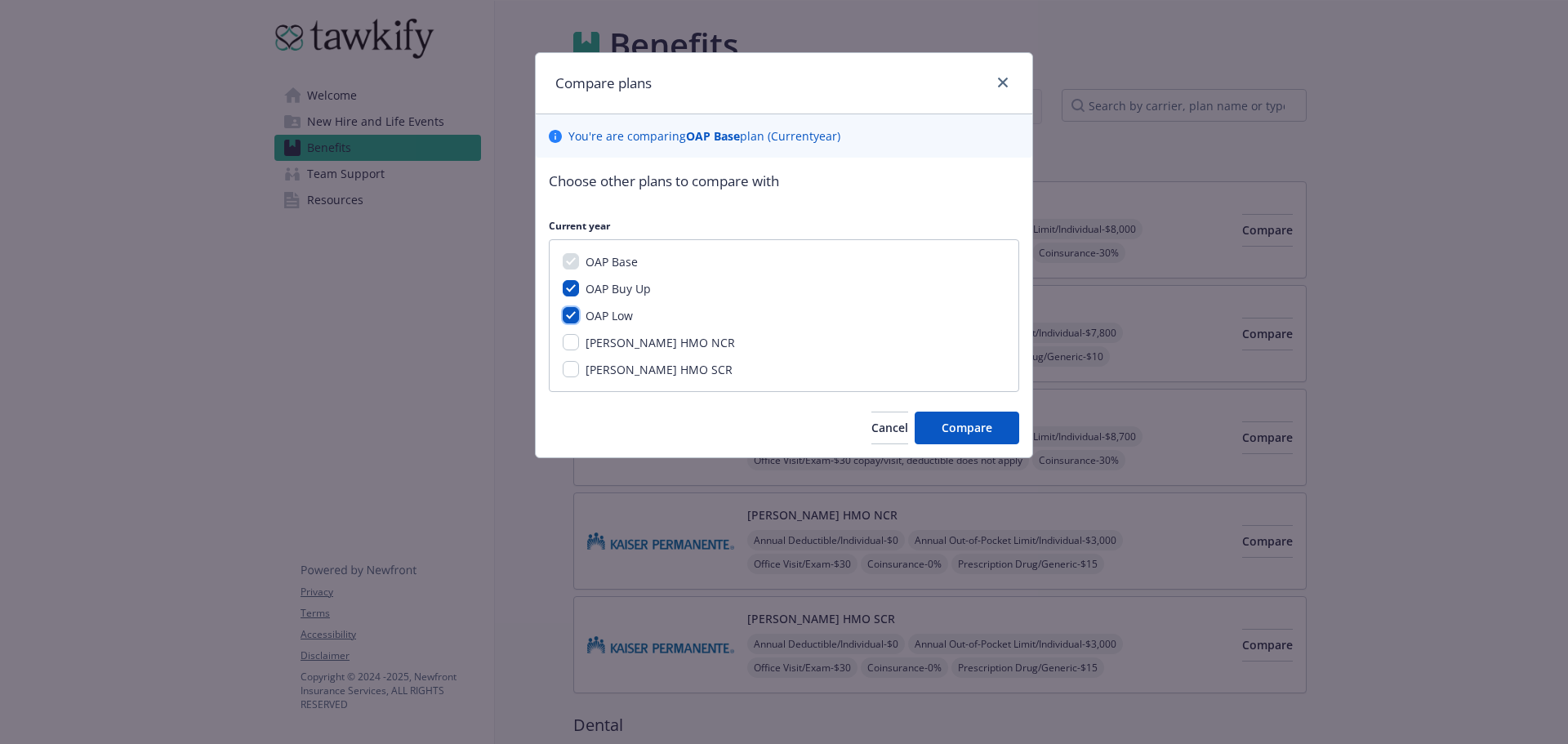
checkbox input "true"
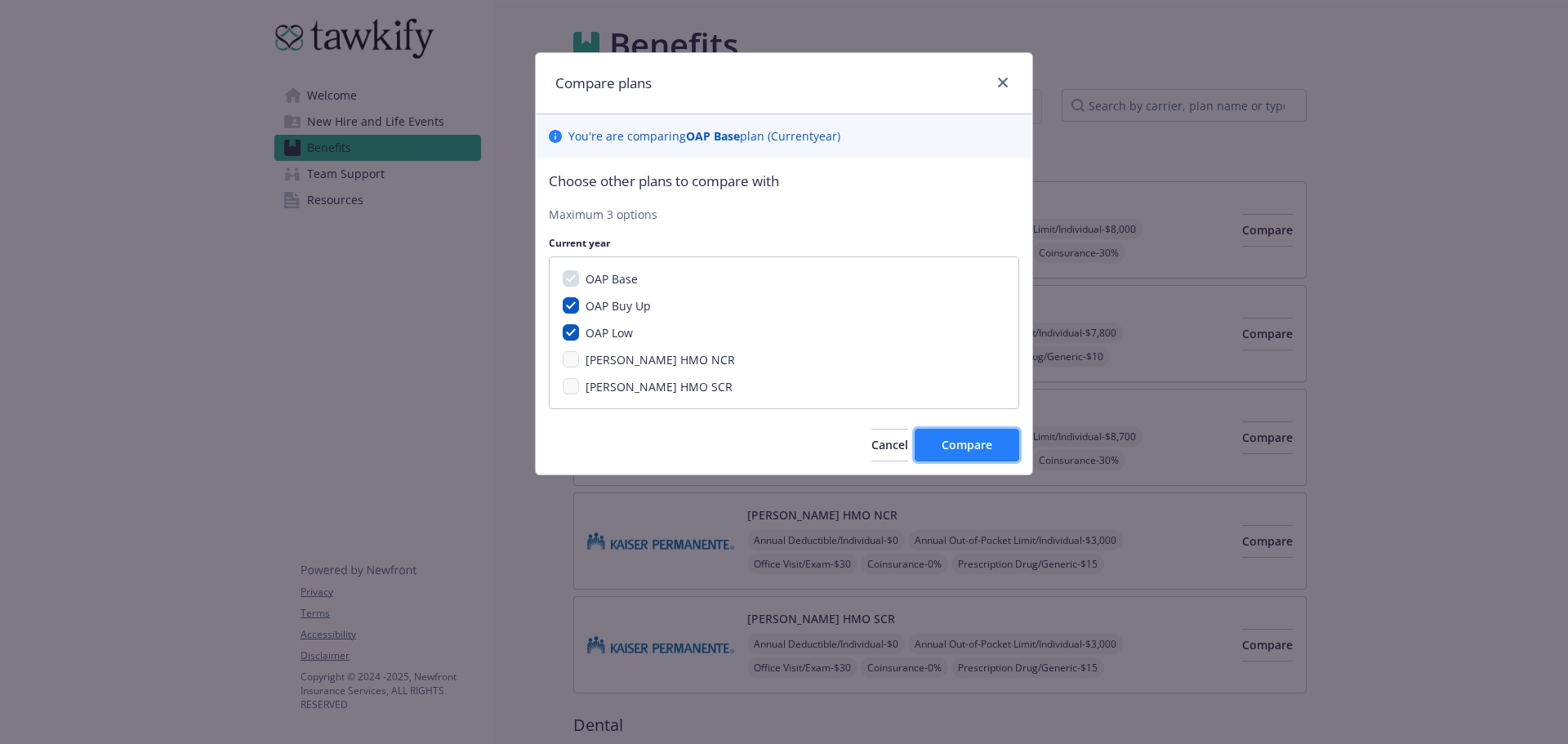
click at [951, 439] on span "Compare" at bounding box center [967, 444] width 51 height 16
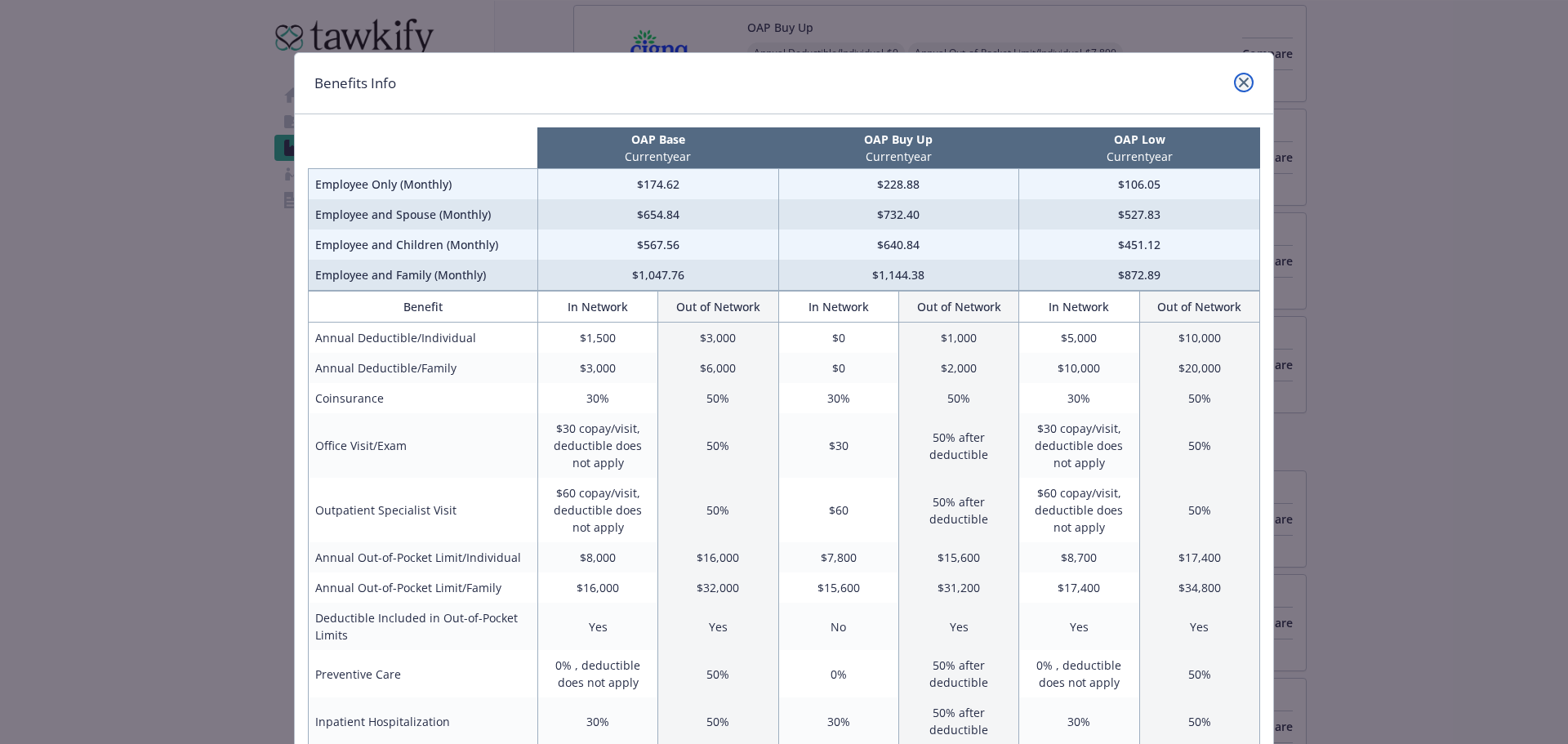
click at [1241, 87] on icon "close" at bounding box center [1244, 83] width 10 height 10
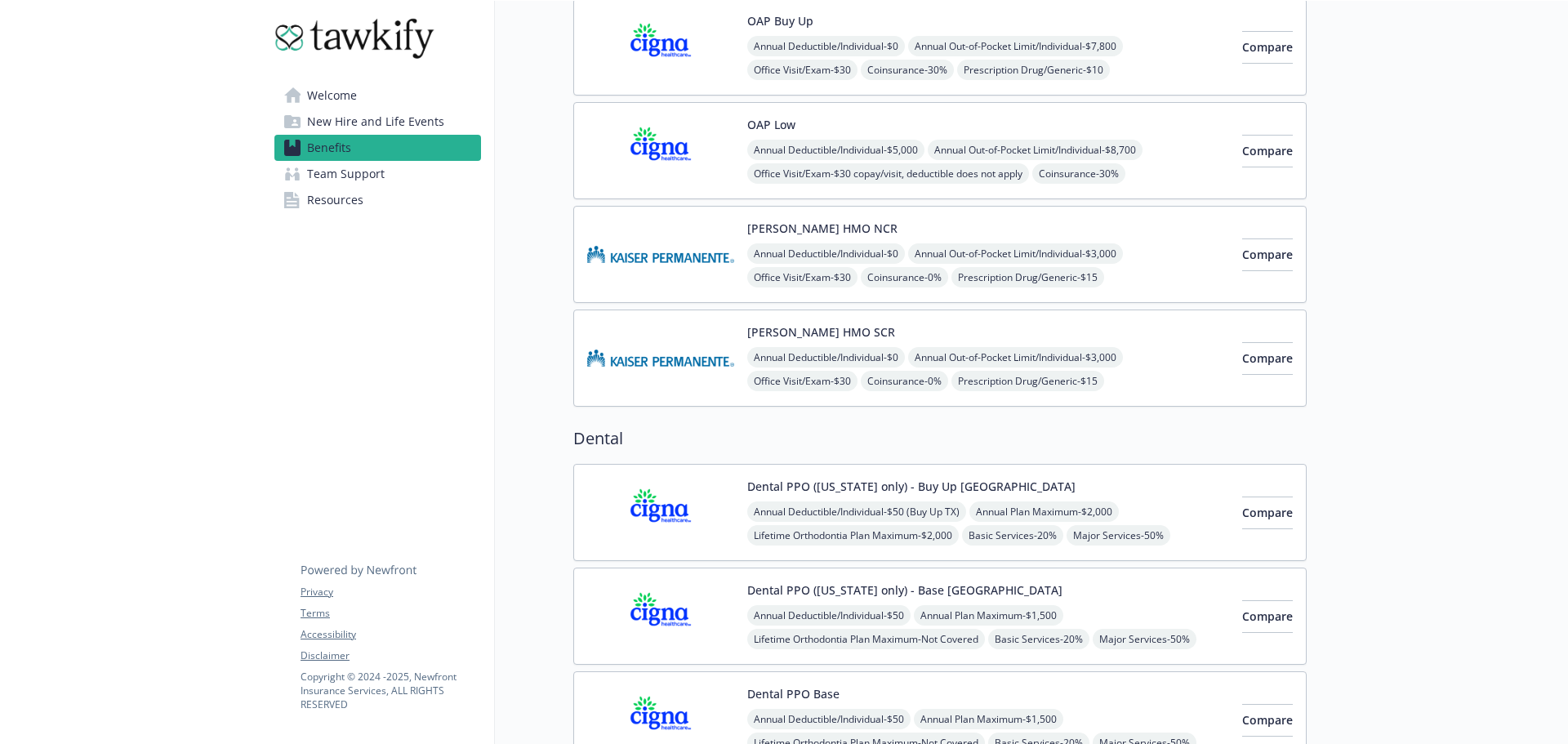
scroll to position [288, 0]
click at [1265, 251] on span "Compare" at bounding box center [1268, 252] width 51 height 16
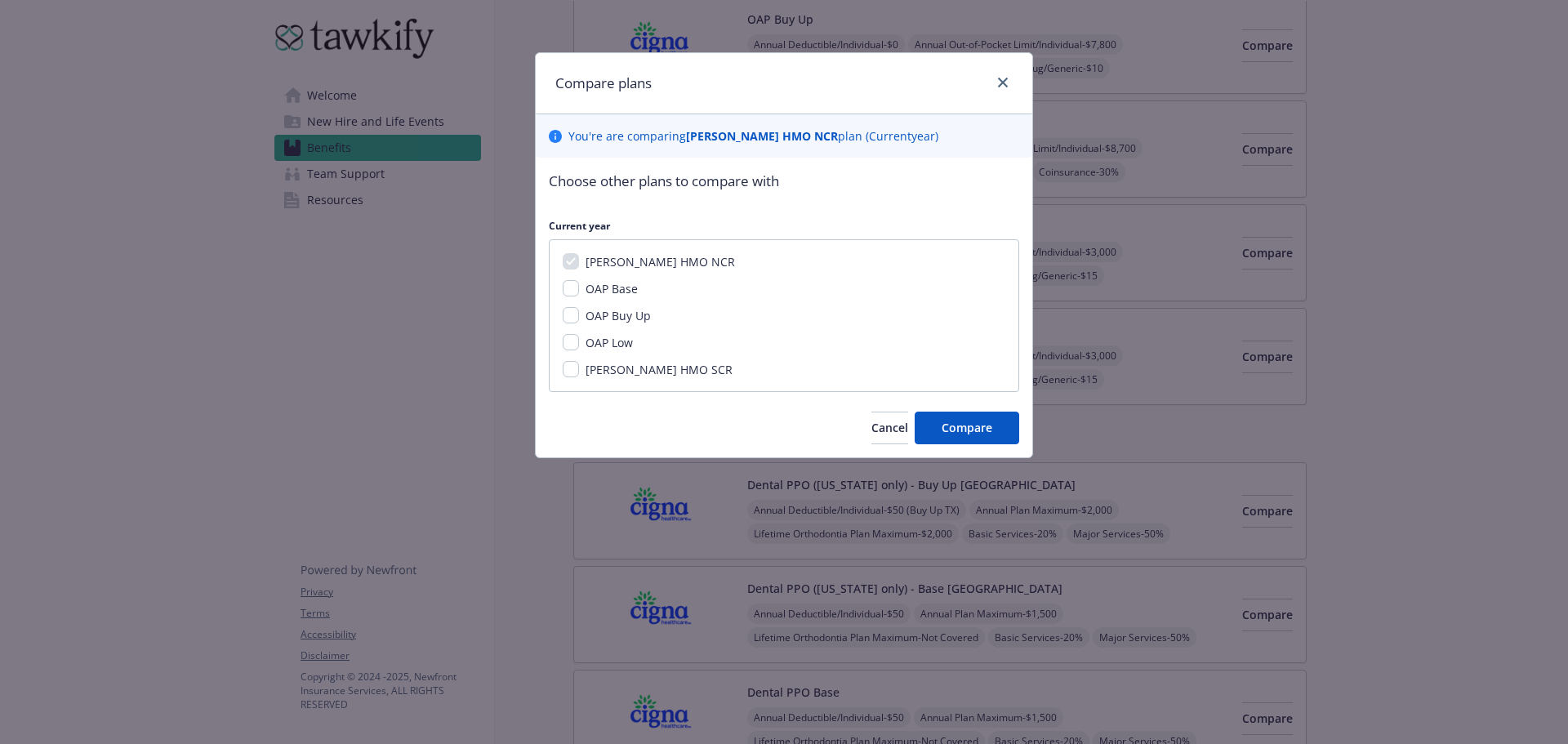
click at [599, 372] on span "[PERSON_NAME] HMO SCR" at bounding box center [660, 369] width 147 height 16
click at [579, 372] on input "[PERSON_NAME] HMO SCR" at bounding box center [571, 369] width 16 height 16
checkbox input "true"
click at [574, 347] on input "OAP Low" at bounding box center [571, 342] width 16 height 16
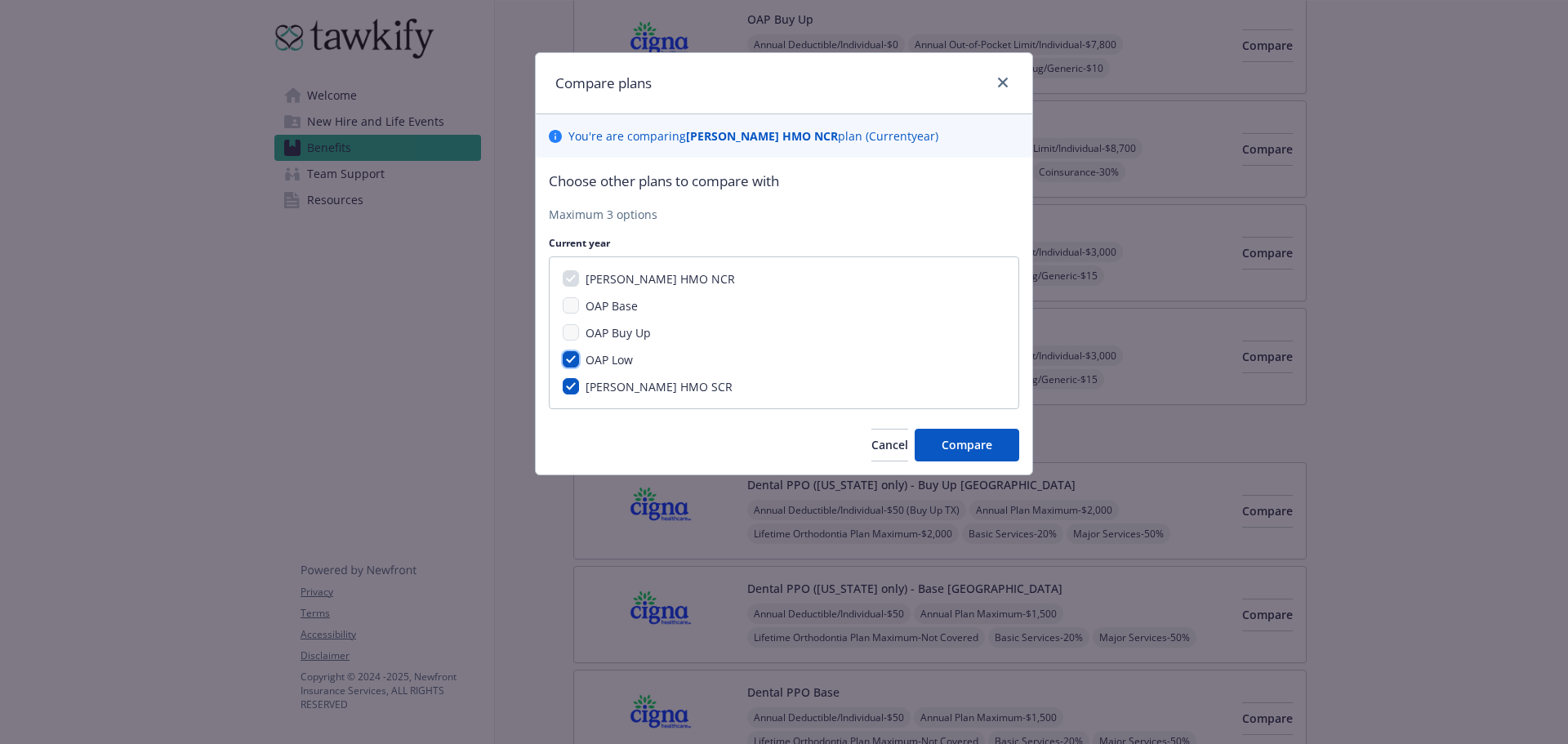
click at [575, 359] on input "OAP Low" at bounding box center [571, 359] width 16 height 16
checkbox input "false"
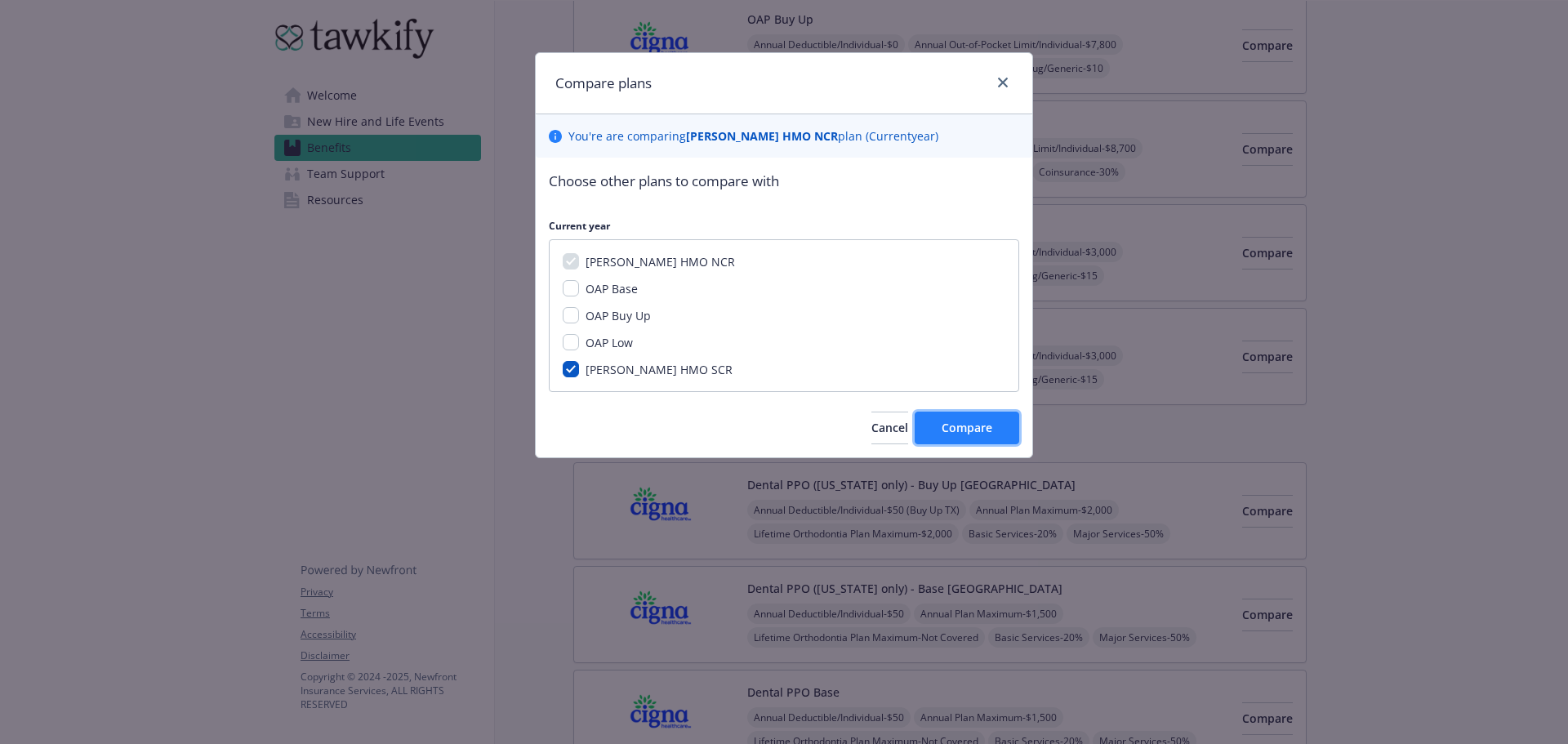
click at [947, 421] on span "Compare" at bounding box center [967, 427] width 51 height 16
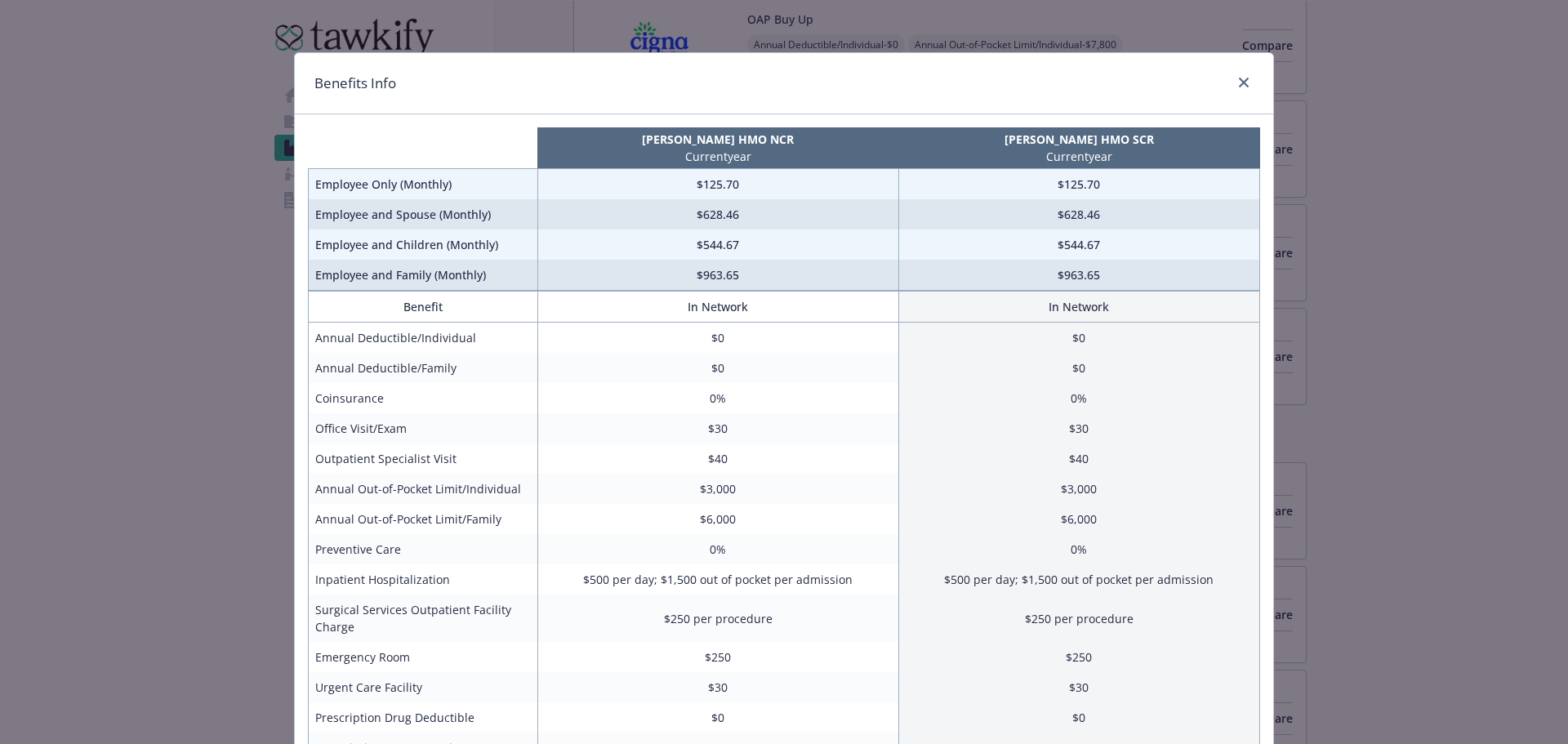
click at [1242, 292] on th "In Network" at bounding box center [1079, 307] width 361 height 31
click at [1351, 251] on div "Benefits Info [PERSON_NAME] HMO NCR Current year [PERSON_NAME] HMO SCR Current …" at bounding box center [784, 372] width 1568 height 744
click at [1233, 75] on div "compare plan details" at bounding box center [1241, 83] width 26 height 21
click at [1251, 91] on div "compare plan details" at bounding box center [1241, 83] width 26 height 21
click at [1250, 77] on link "close" at bounding box center [1244, 83] width 20 height 20
